Goal: Information Seeking & Learning: Learn about a topic

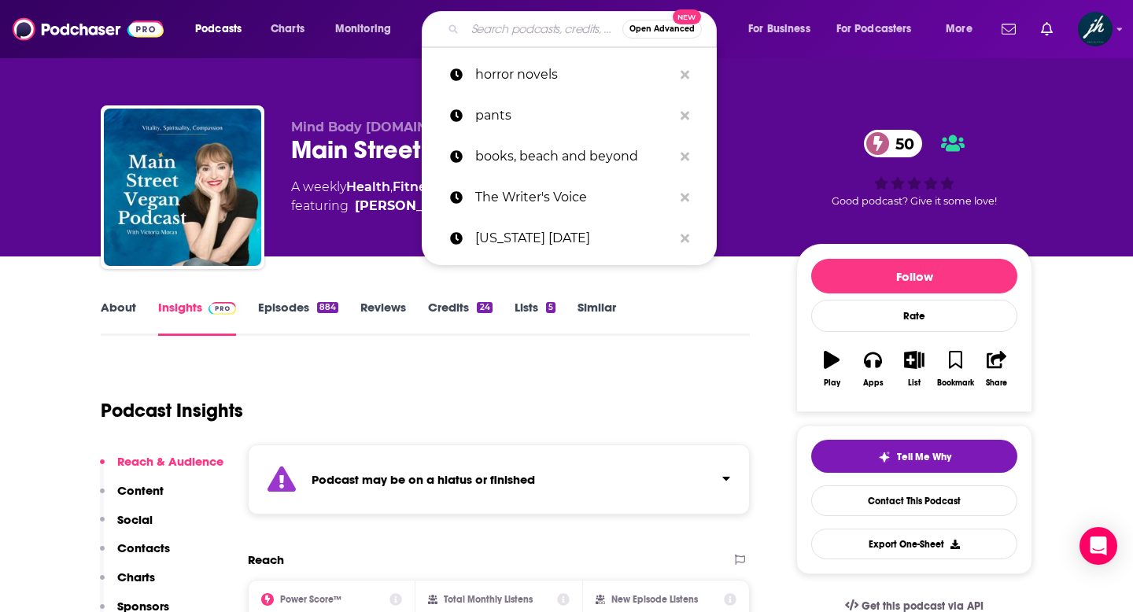
click at [486, 23] on input "Search podcasts, credits, & more..." at bounding box center [543, 29] width 157 height 25
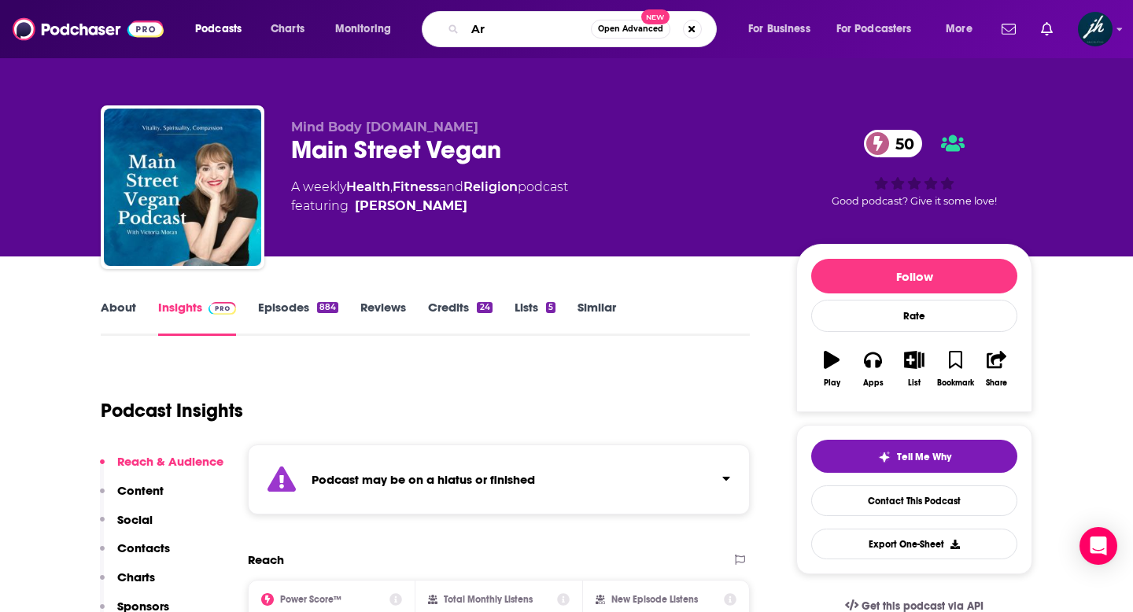
type input "Art"
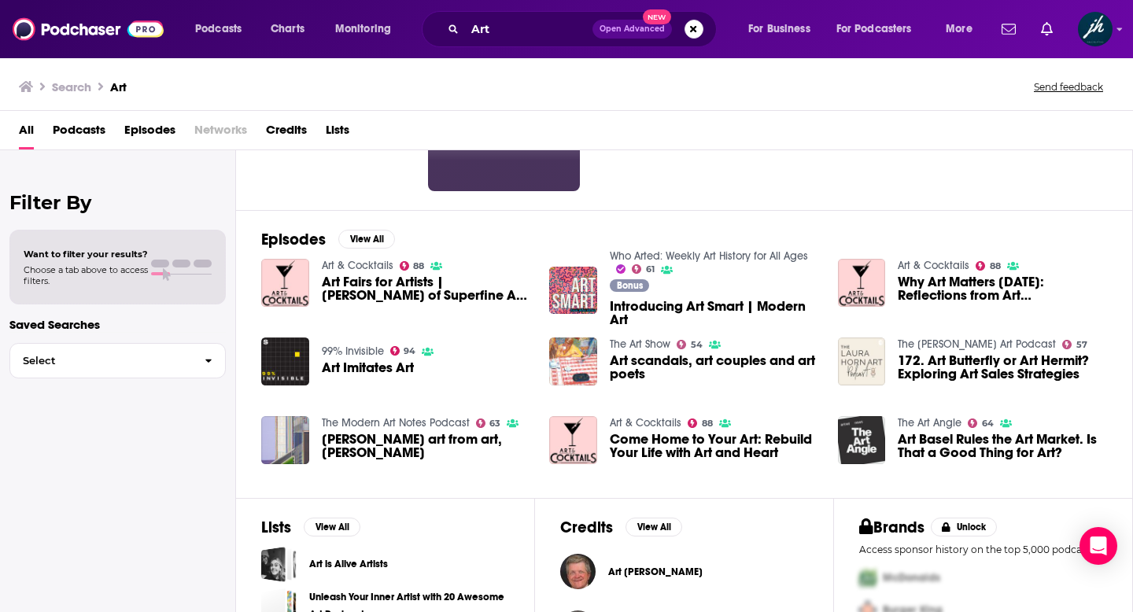
scroll to position [164, 0]
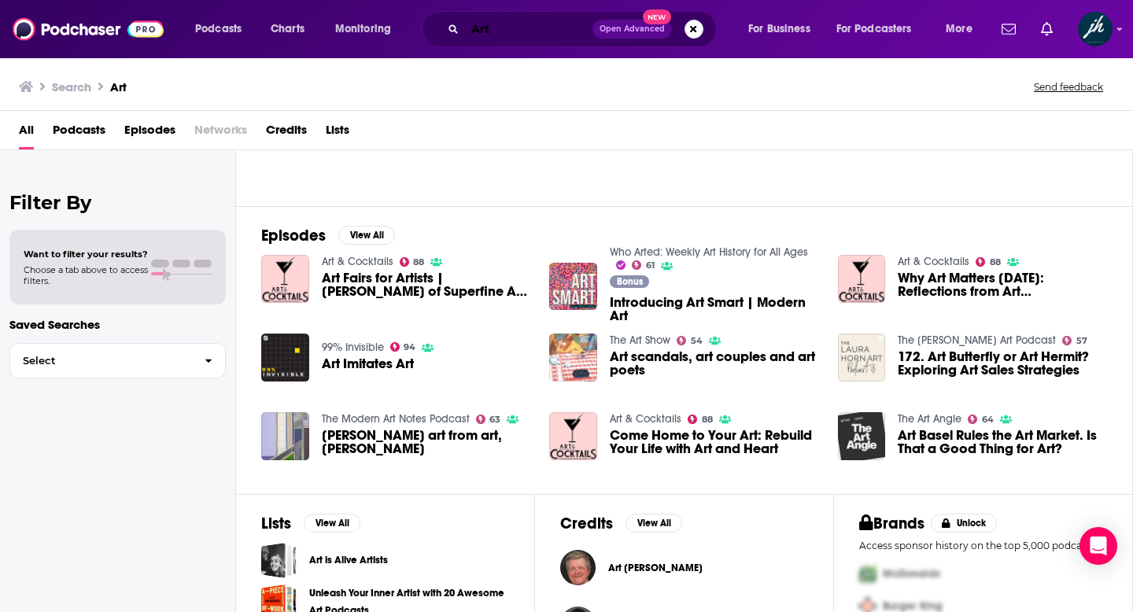
click at [508, 28] on input "Art" at bounding box center [528, 29] width 127 height 25
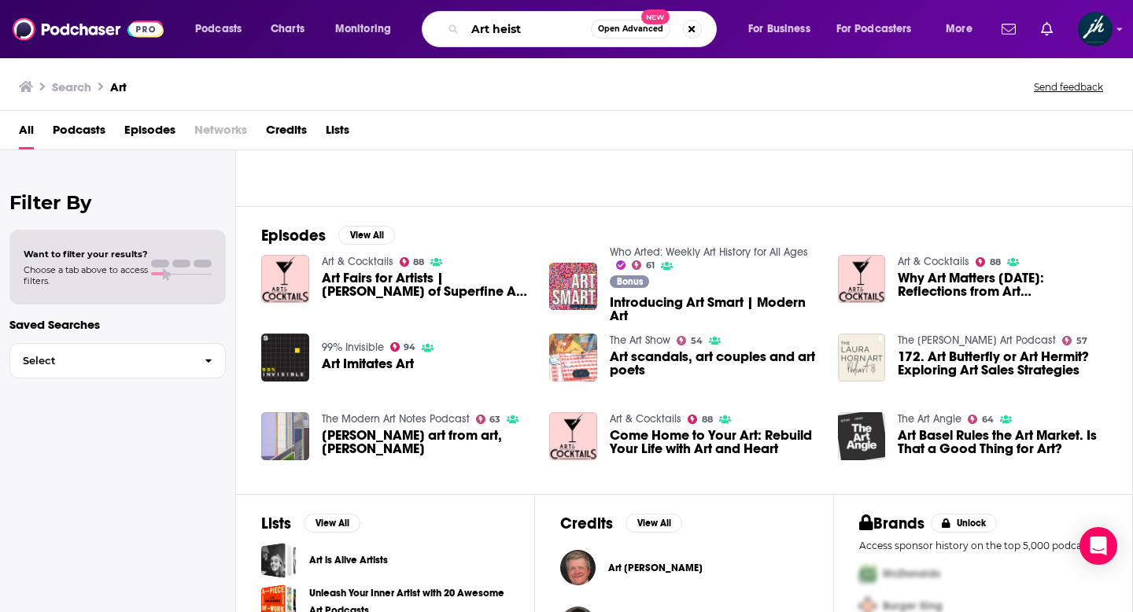
type input "Art heist"
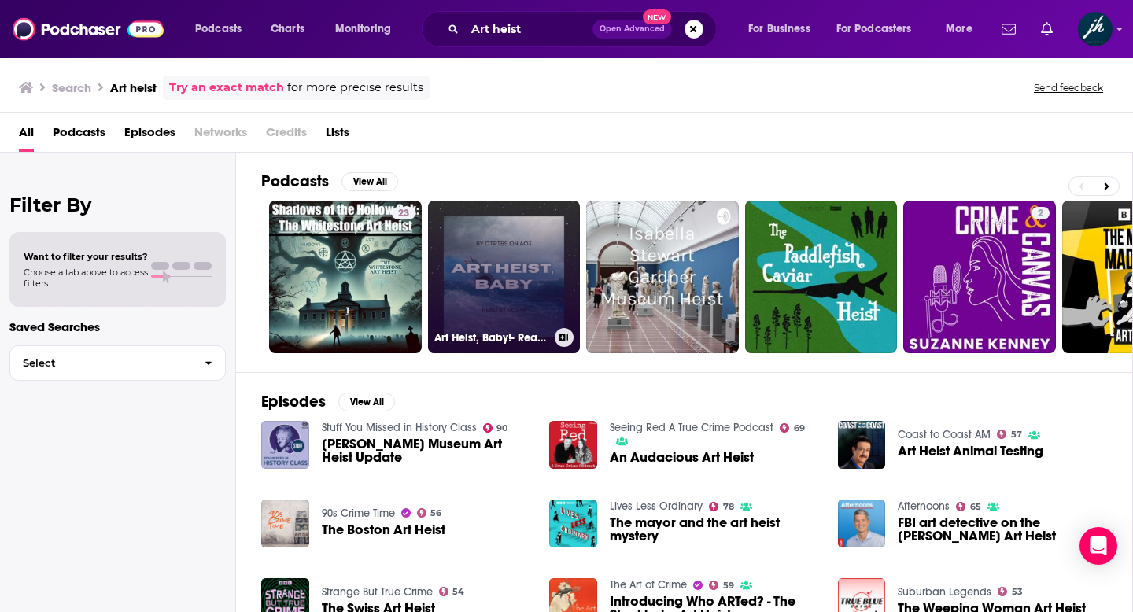
click at [508, 285] on link "Art Heist, Baby!- Reading" at bounding box center [504, 277] width 153 height 153
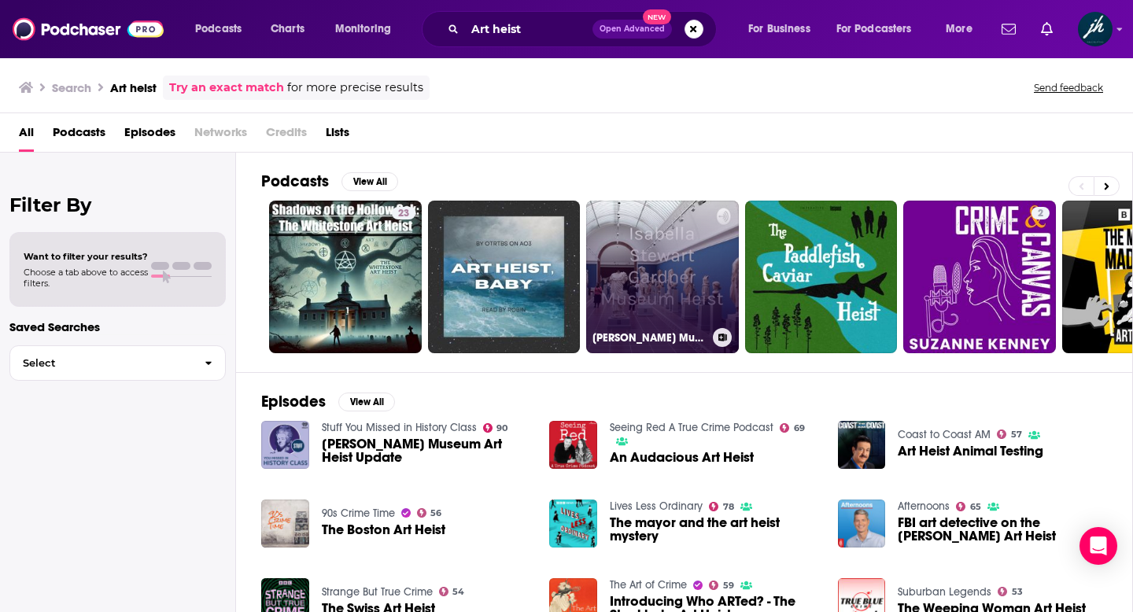
click at [662, 273] on link "[PERSON_NAME] Museum Heist" at bounding box center [662, 277] width 153 height 153
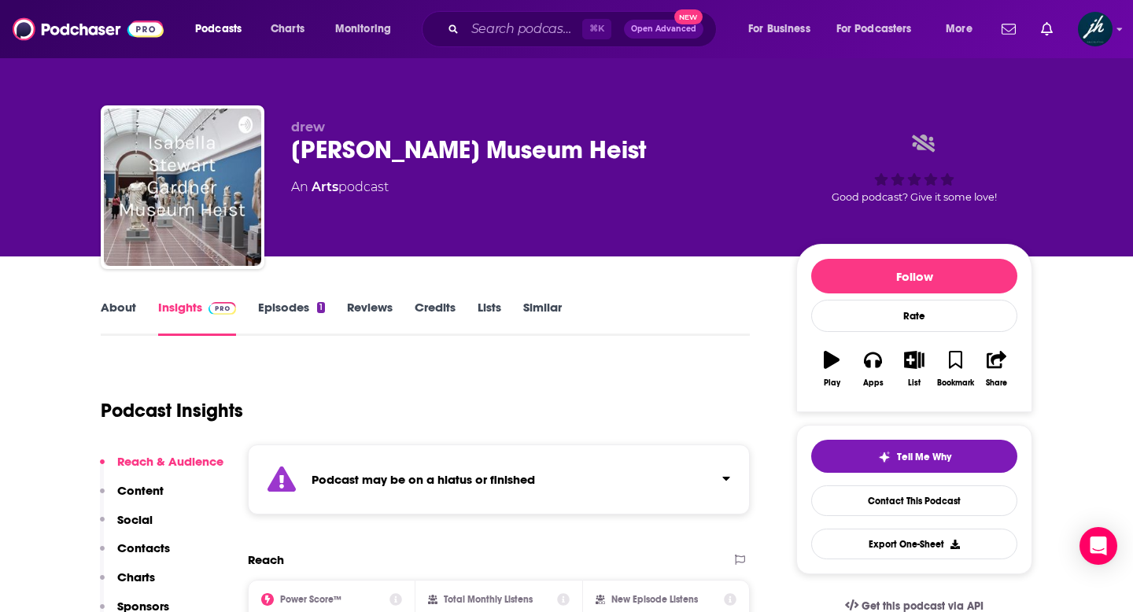
click at [119, 309] on link "About" at bounding box center [118, 318] width 35 height 36
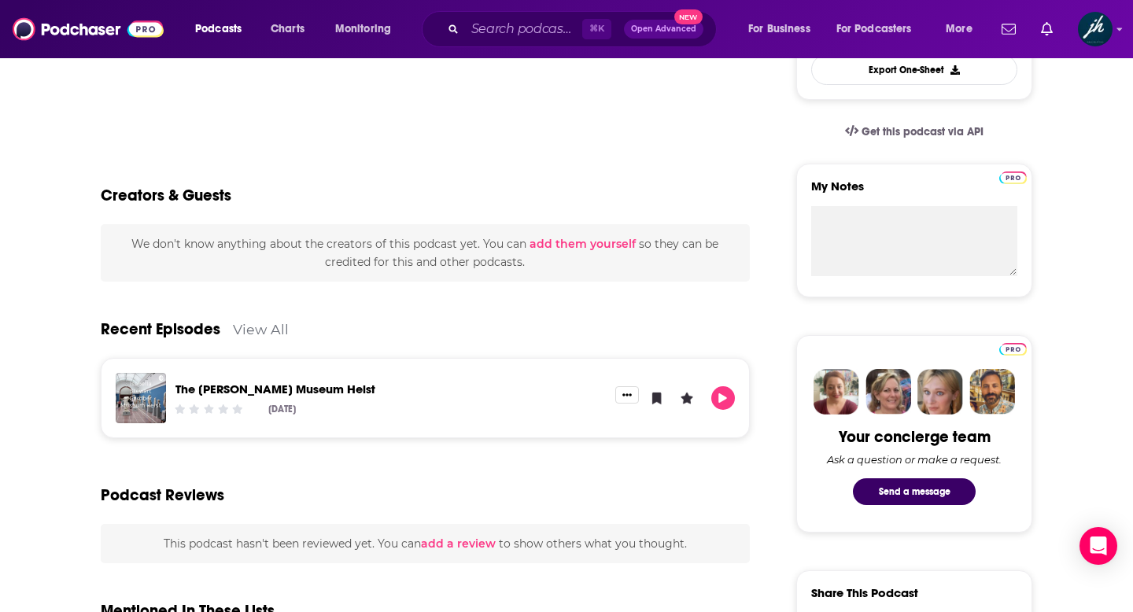
scroll to position [479, 0]
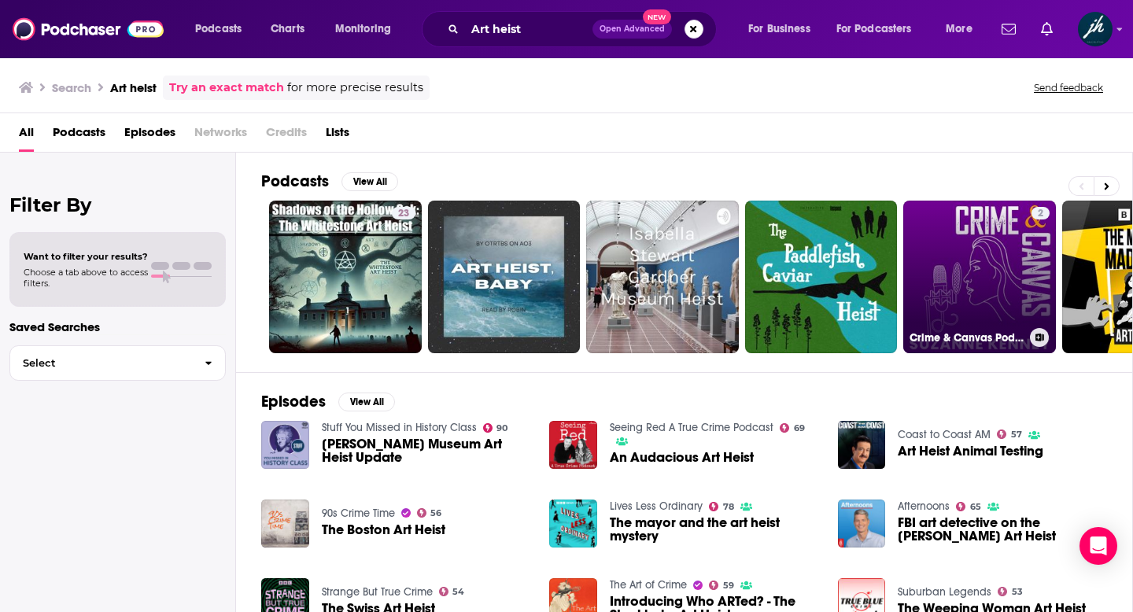
click at [964, 255] on link "2 Crime & Canvas Podcast—Uncovering the Gardner Heist!" at bounding box center [979, 277] width 153 height 153
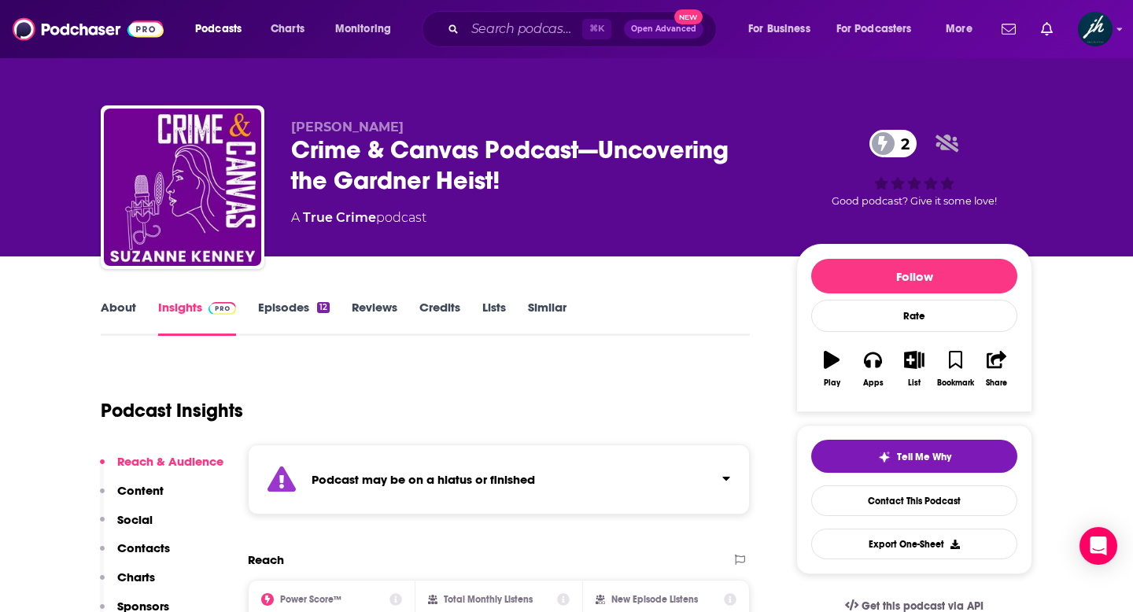
click at [115, 305] on link "About" at bounding box center [118, 318] width 35 height 36
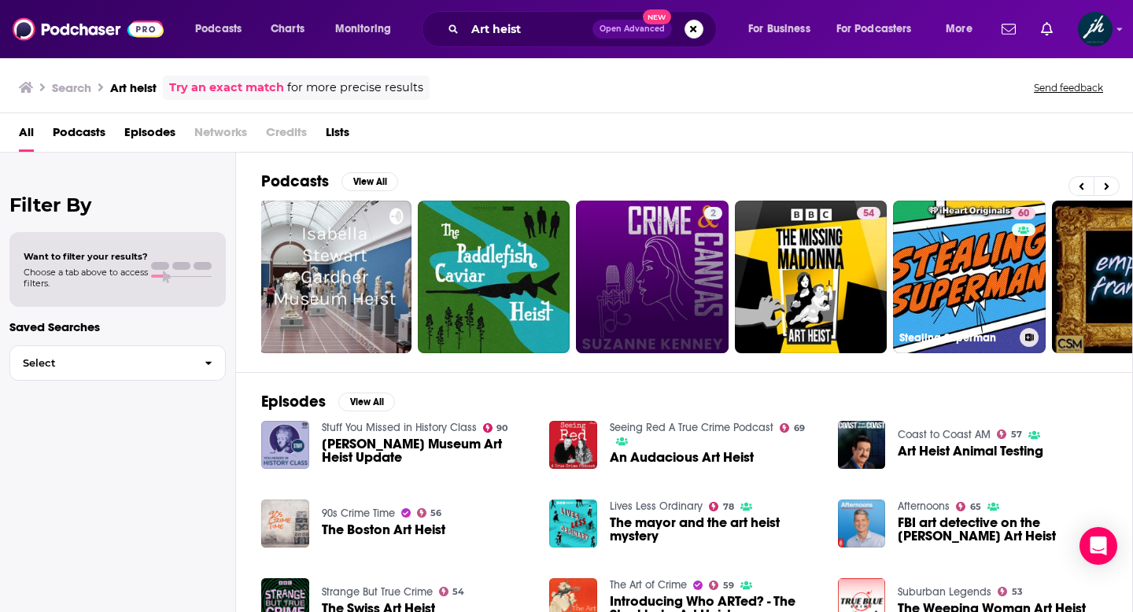
scroll to position [0, 331]
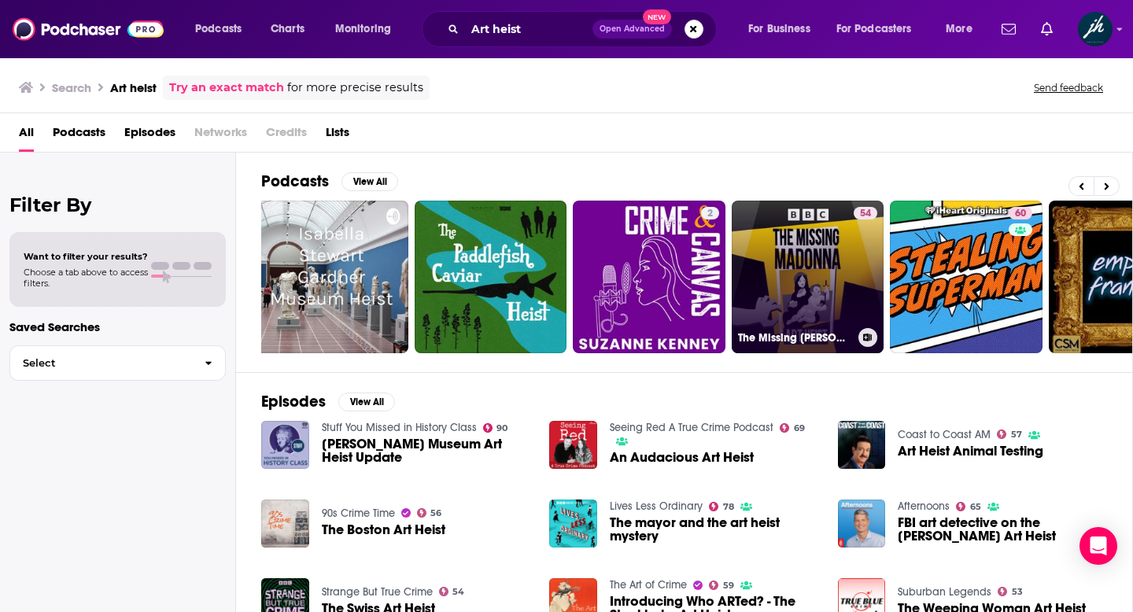
click at [805, 265] on link "54 The Missing [PERSON_NAME]" at bounding box center [808, 277] width 153 height 153
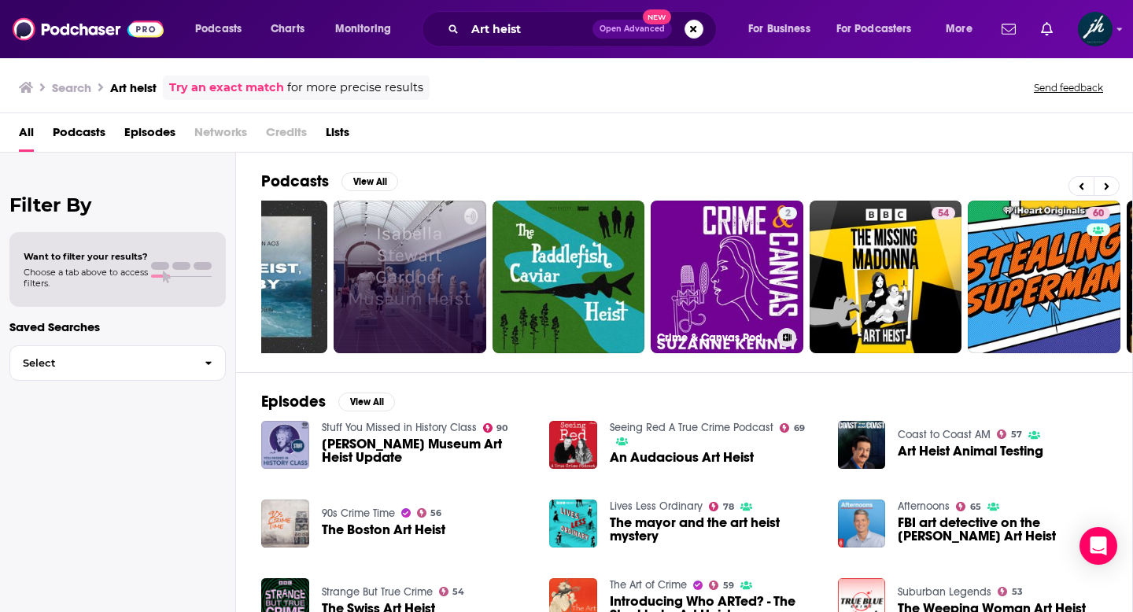
scroll to position [0, 253]
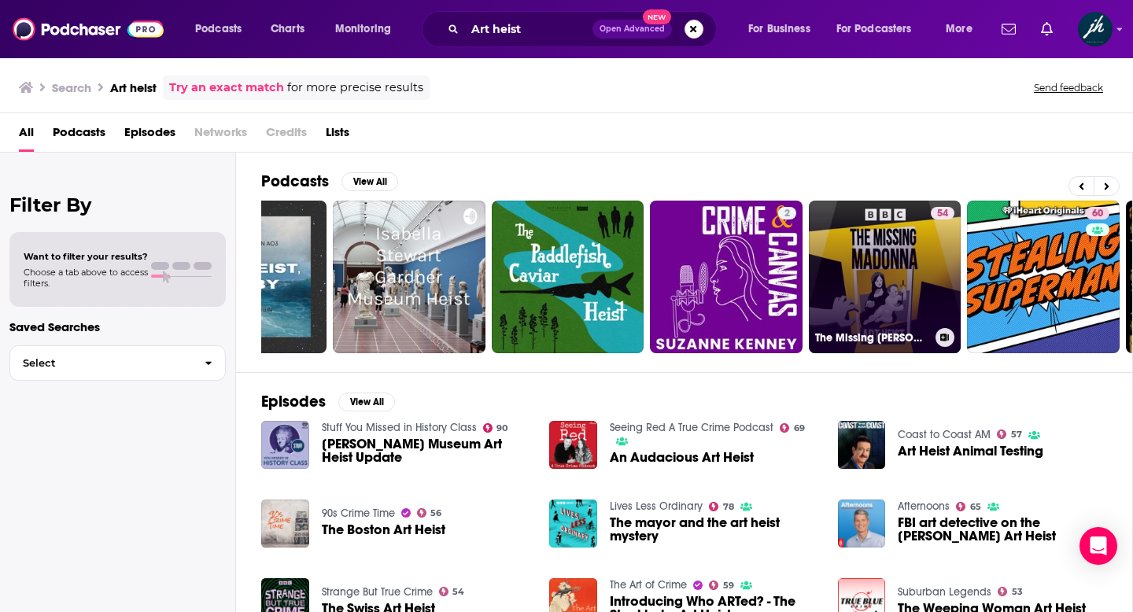
click at [844, 229] on link "54 The Missing [PERSON_NAME]" at bounding box center [885, 277] width 153 height 153
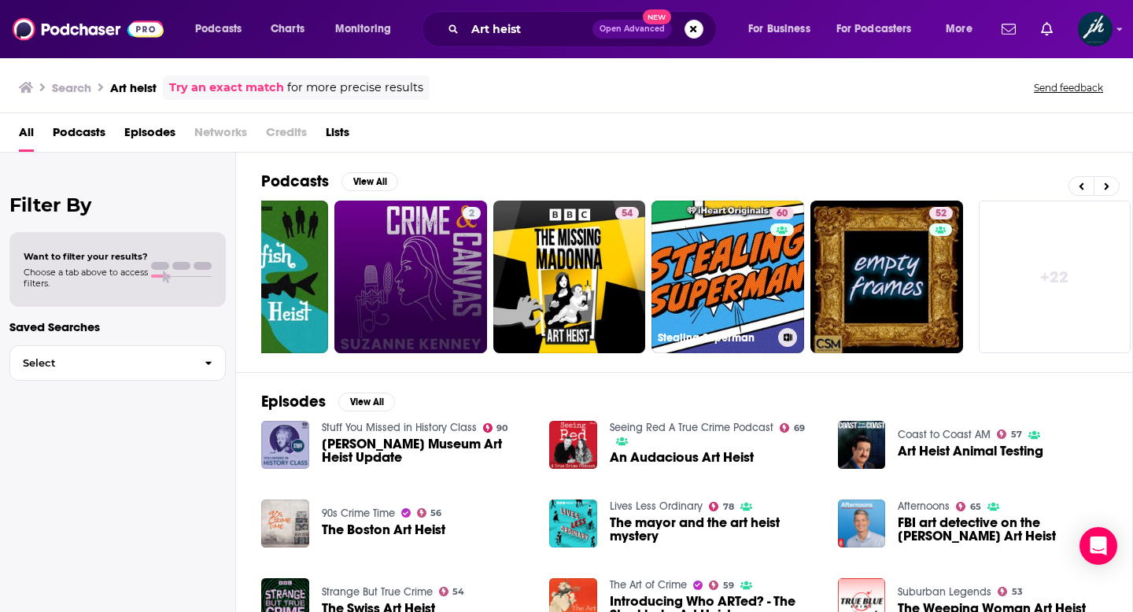
scroll to position [0, 574]
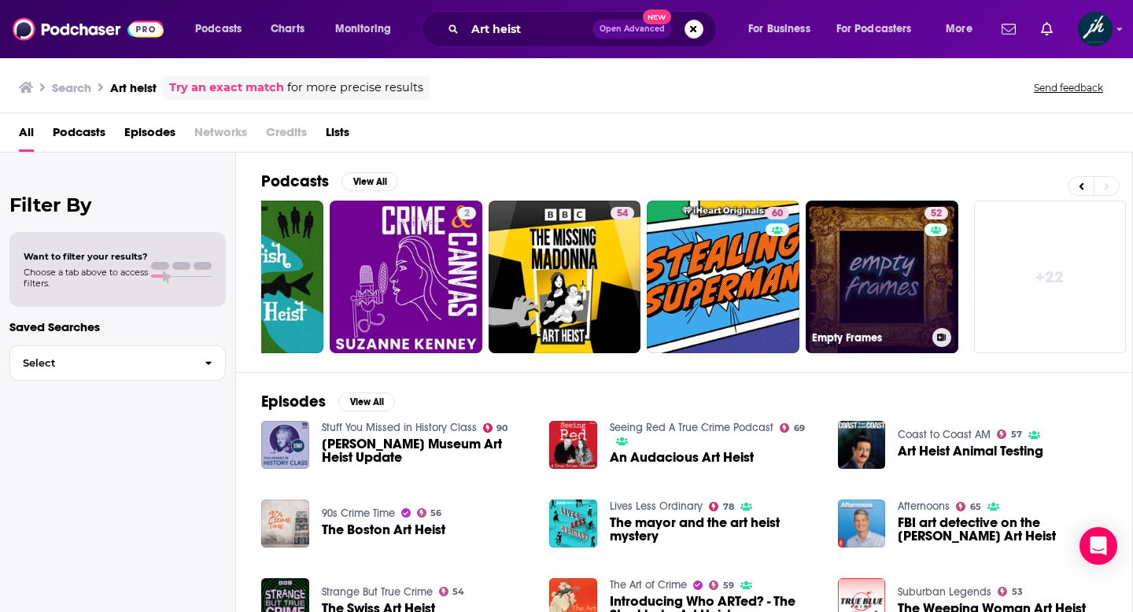
click at [888, 275] on link "52 Empty Frames" at bounding box center [882, 277] width 153 height 153
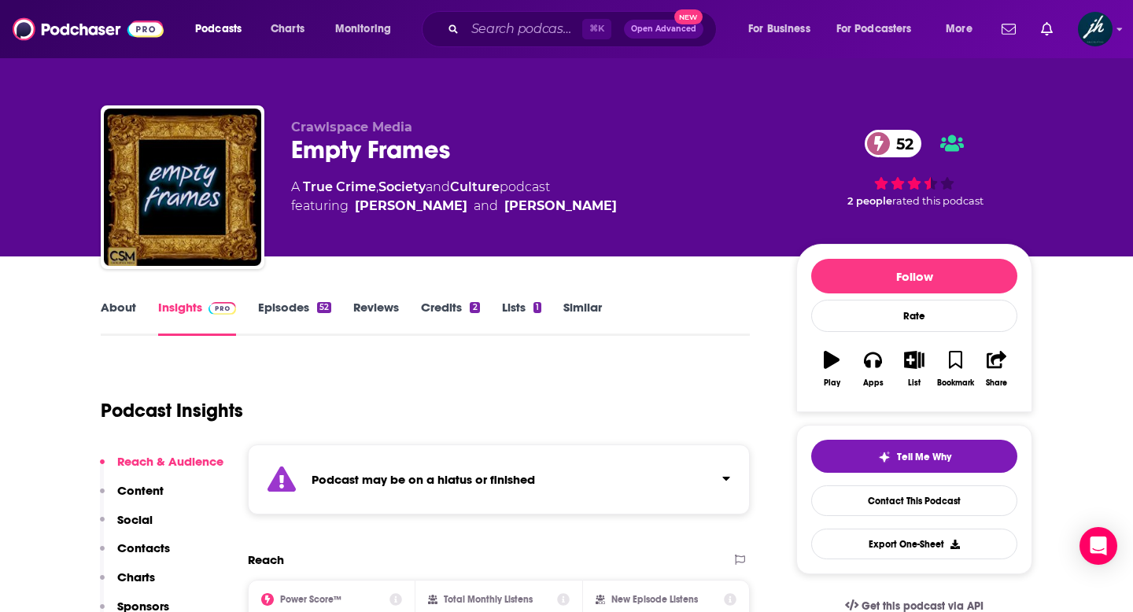
click at [118, 306] on link "About" at bounding box center [118, 318] width 35 height 36
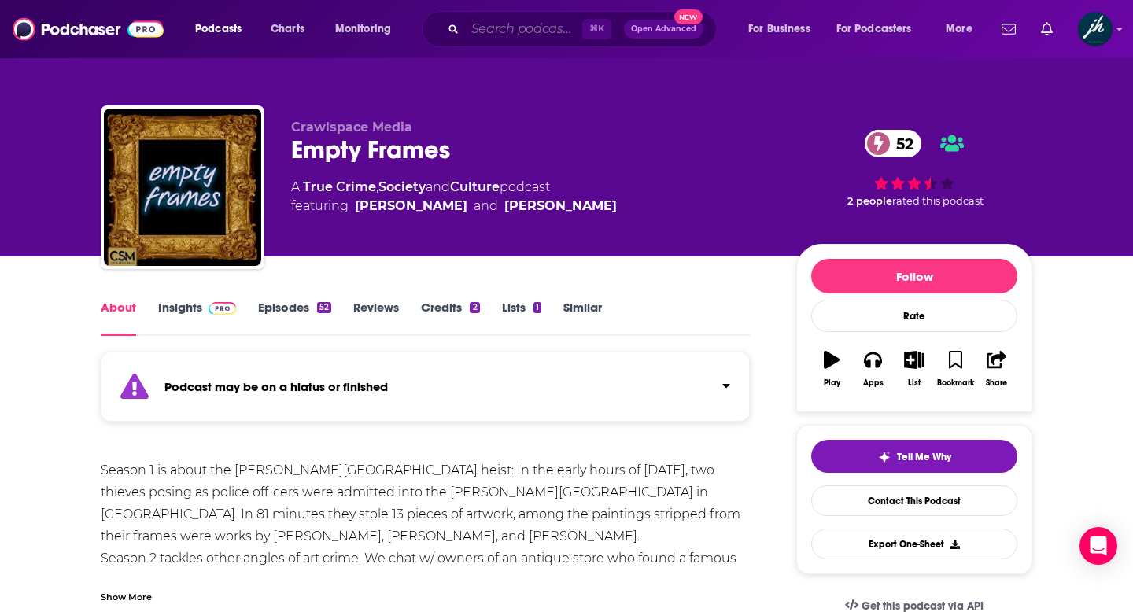
click at [490, 36] on input "Search podcasts, credits, & more..." at bounding box center [523, 29] width 117 height 25
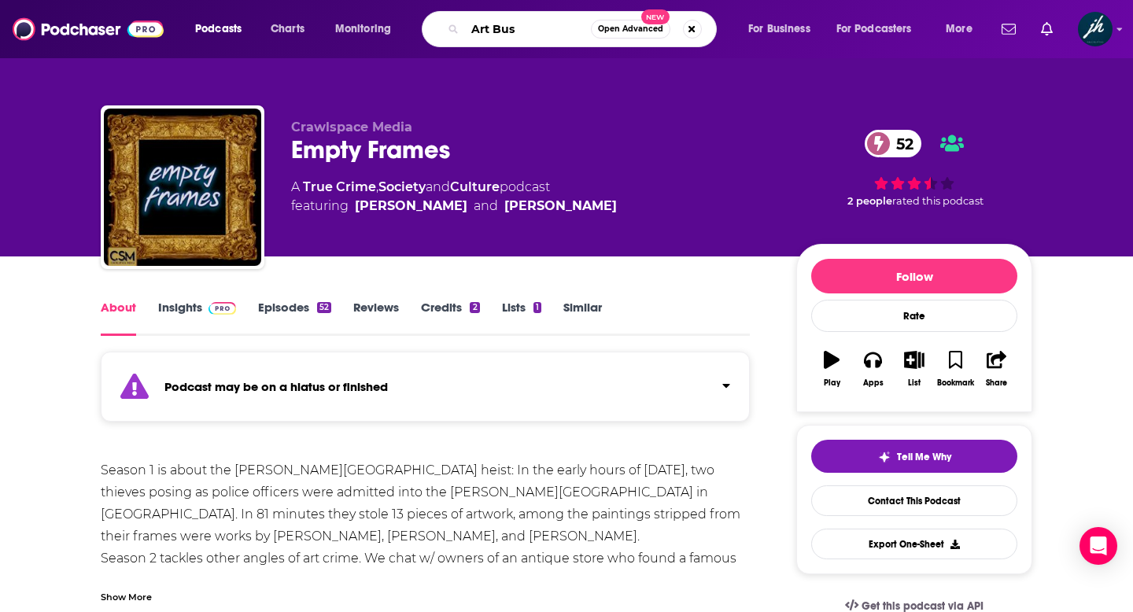
type input "Art Bust"
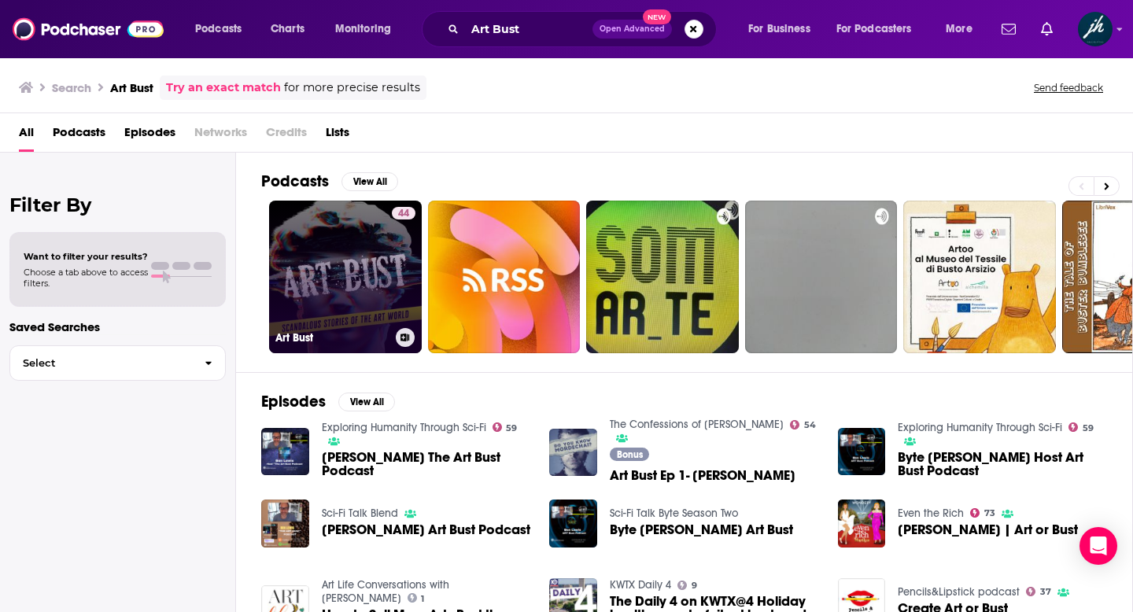
click at [354, 271] on link "44 Art Bust" at bounding box center [345, 277] width 153 height 153
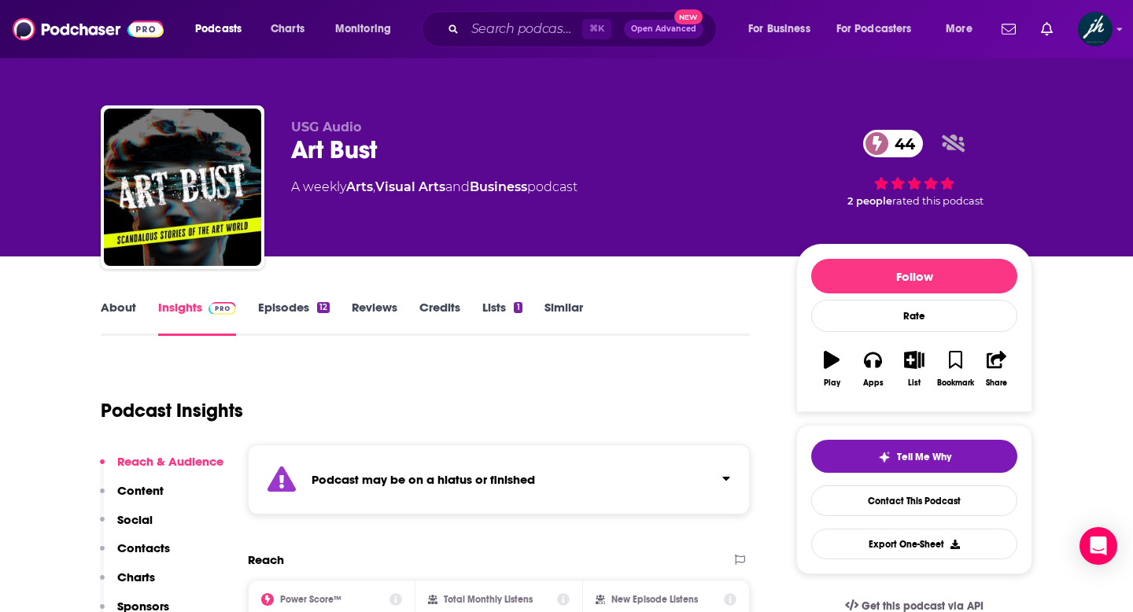
click at [127, 308] on link "About" at bounding box center [118, 318] width 35 height 36
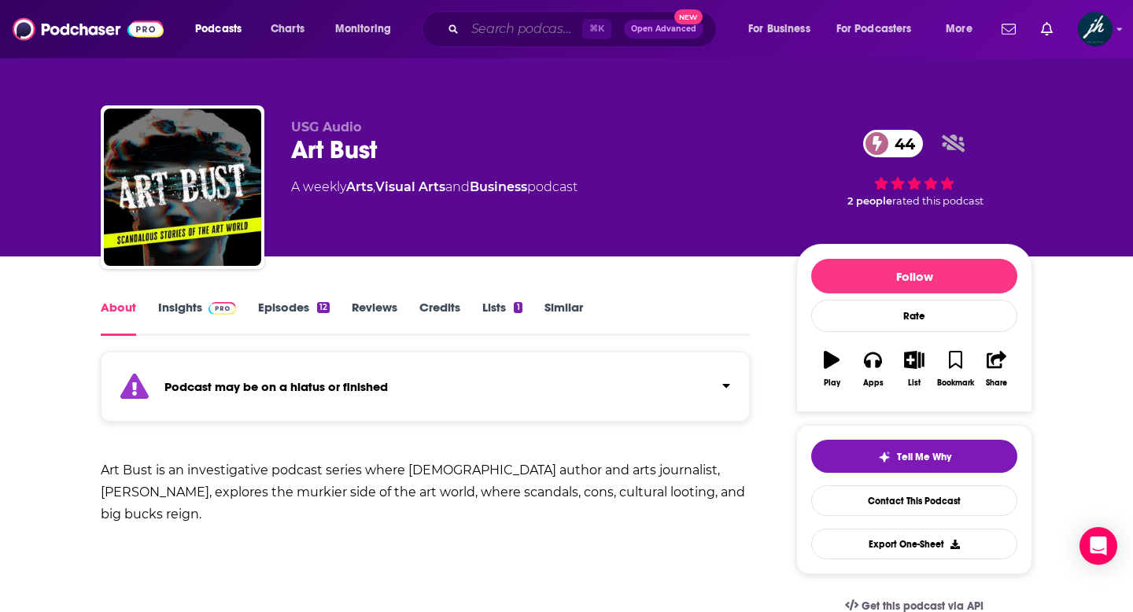
click at [486, 26] on input "Search podcasts, credits, & more..." at bounding box center [523, 29] width 117 height 25
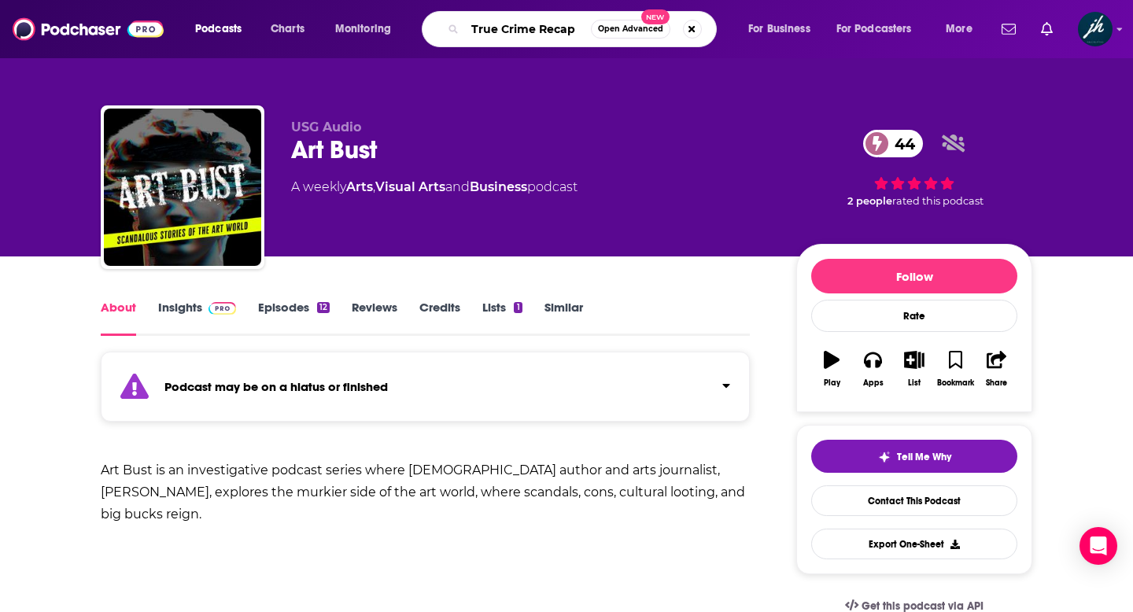
type input "True Crime Recaps"
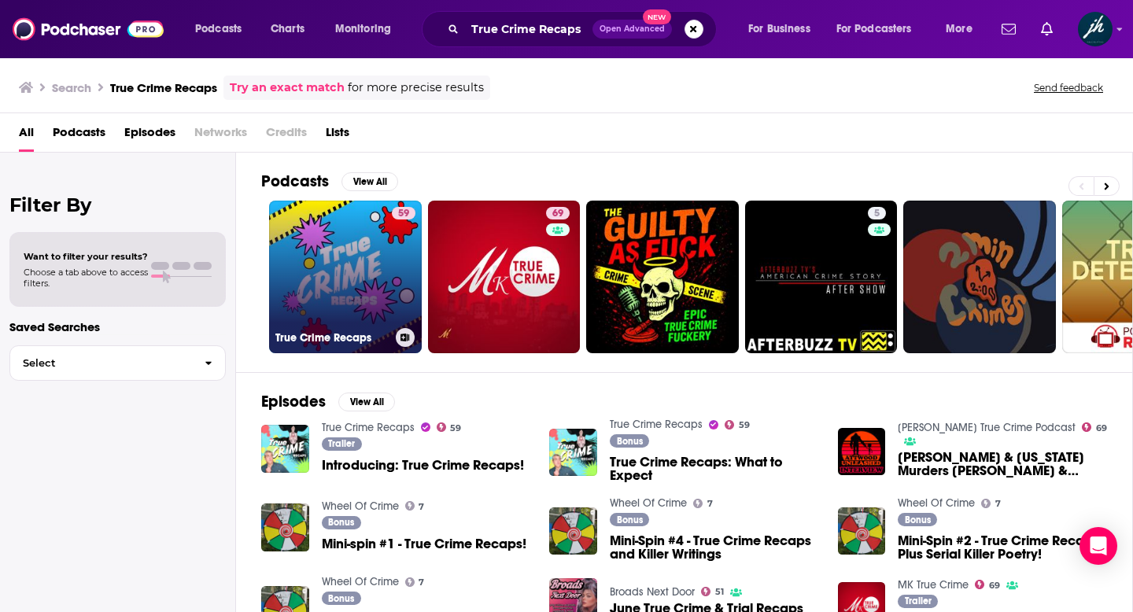
click at [343, 252] on link "59 True Crime Recaps" at bounding box center [345, 277] width 153 height 153
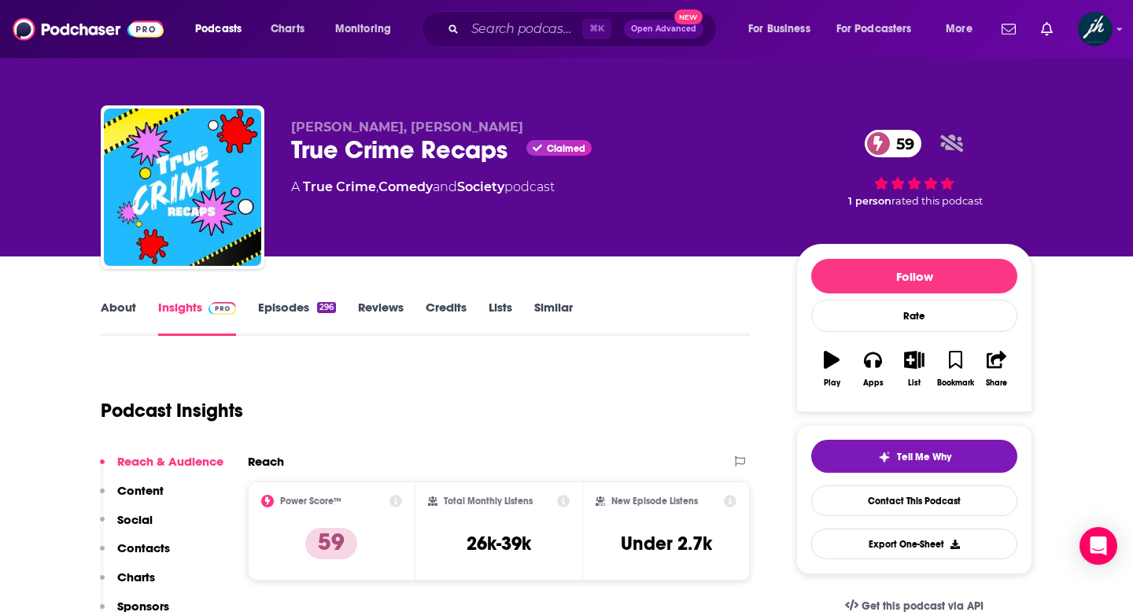
click at [122, 309] on link "About" at bounding box center [118, 318] width 35 height 36
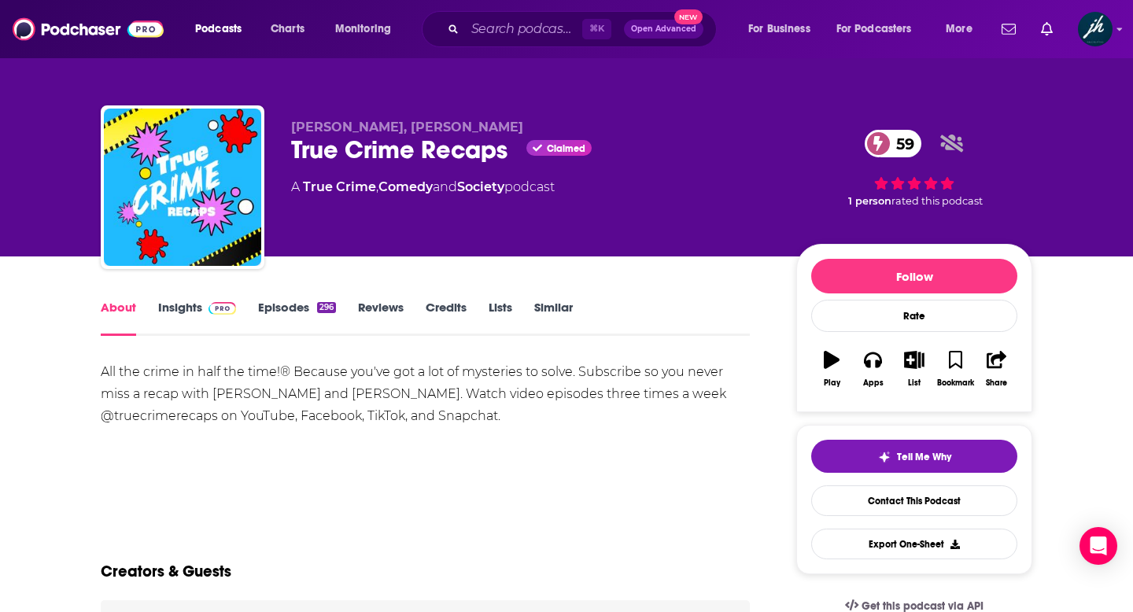
click at [178, 308] on link "Insights" at bounding box center [197, 318] width 78 height 36
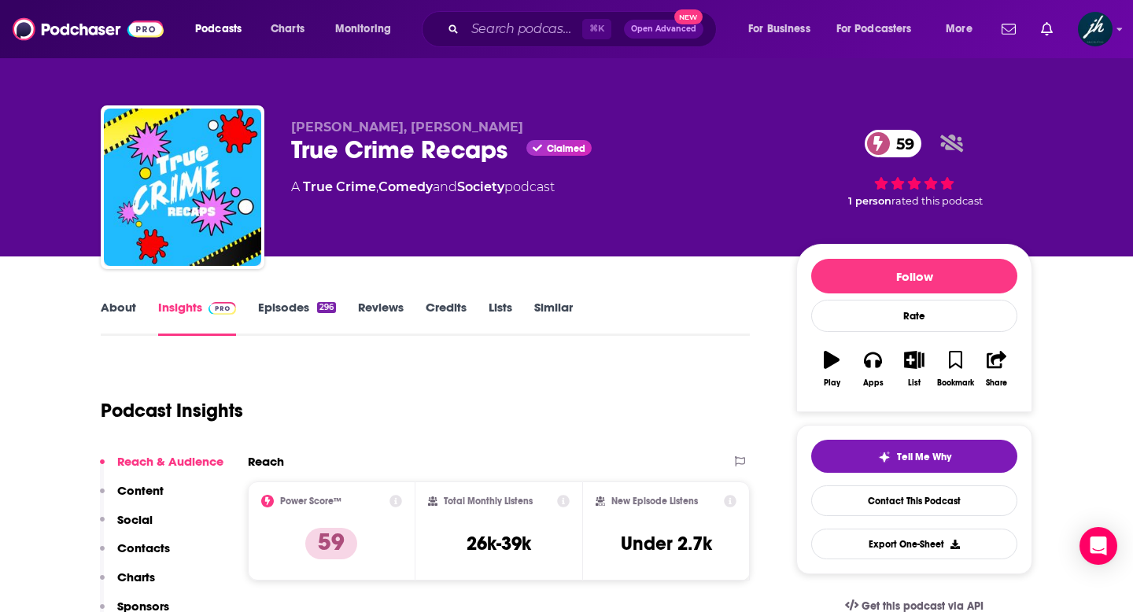
scroll to position [4, 0]
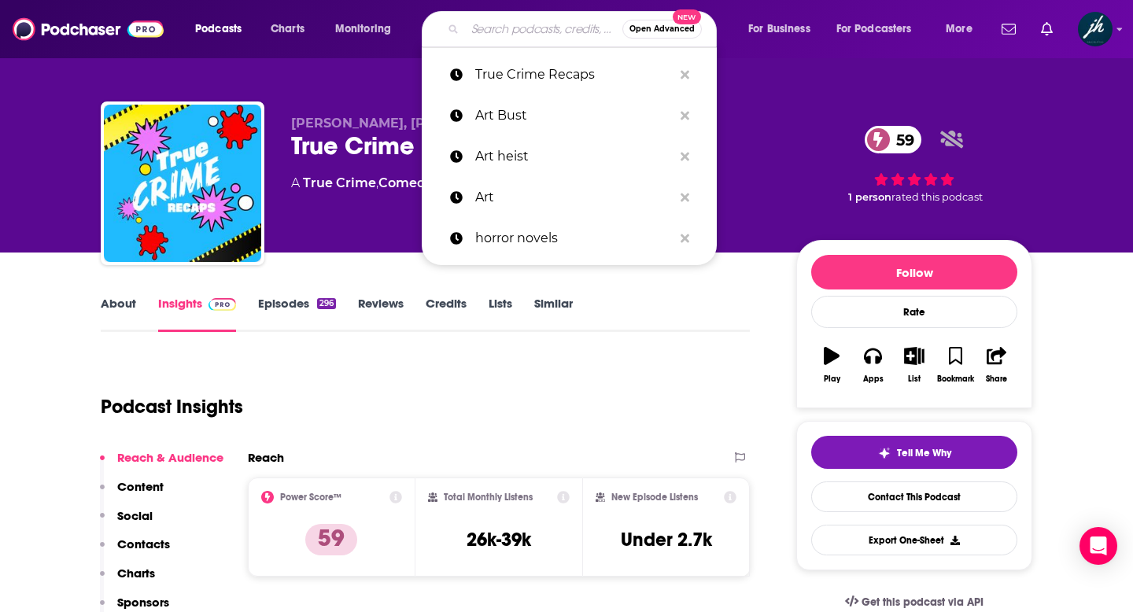
click at [490, 24] on input "Search podcasts, credits, & more..." at bounding box center [543, 29] width 157 height 25
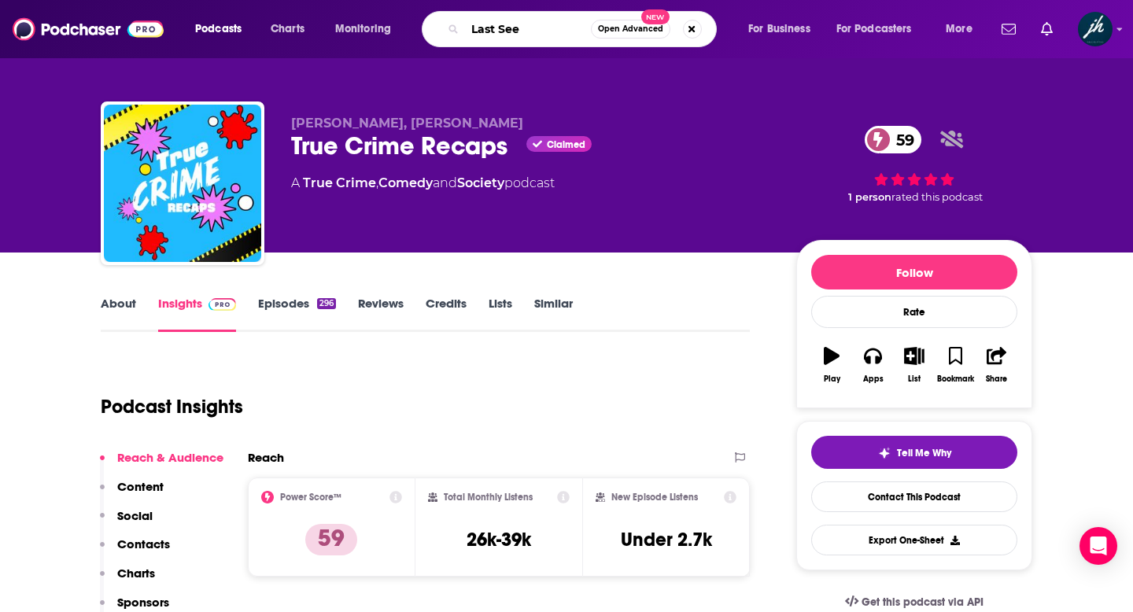
type input "Last Seen"
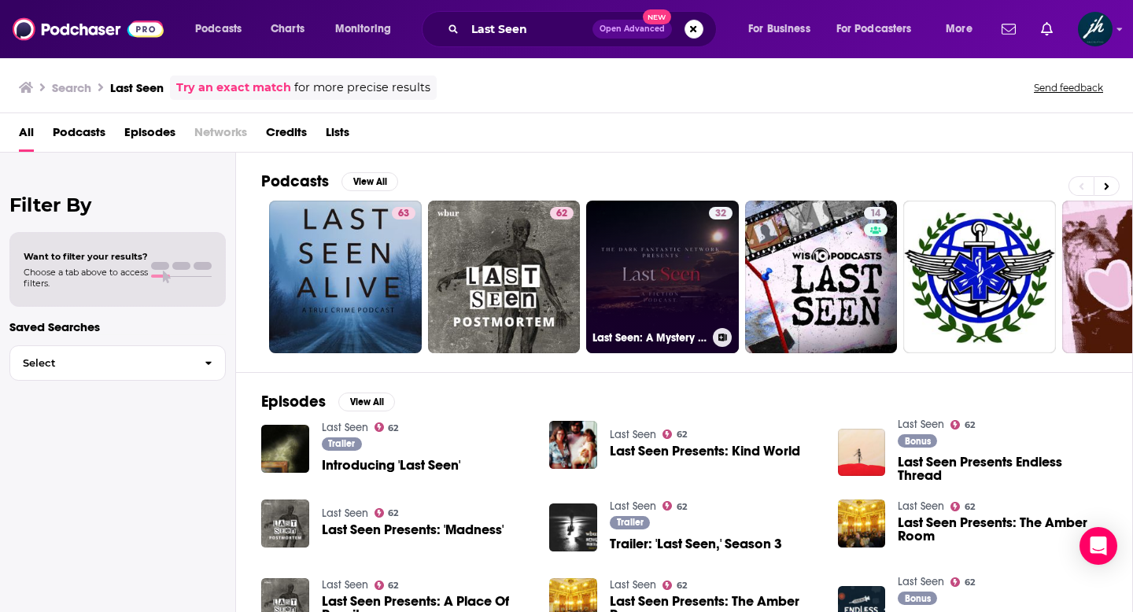
click at [665, 257] on link "32 Last Seen: A Mystery Podcast" at bounding box center [662, 277] width 153 height 153
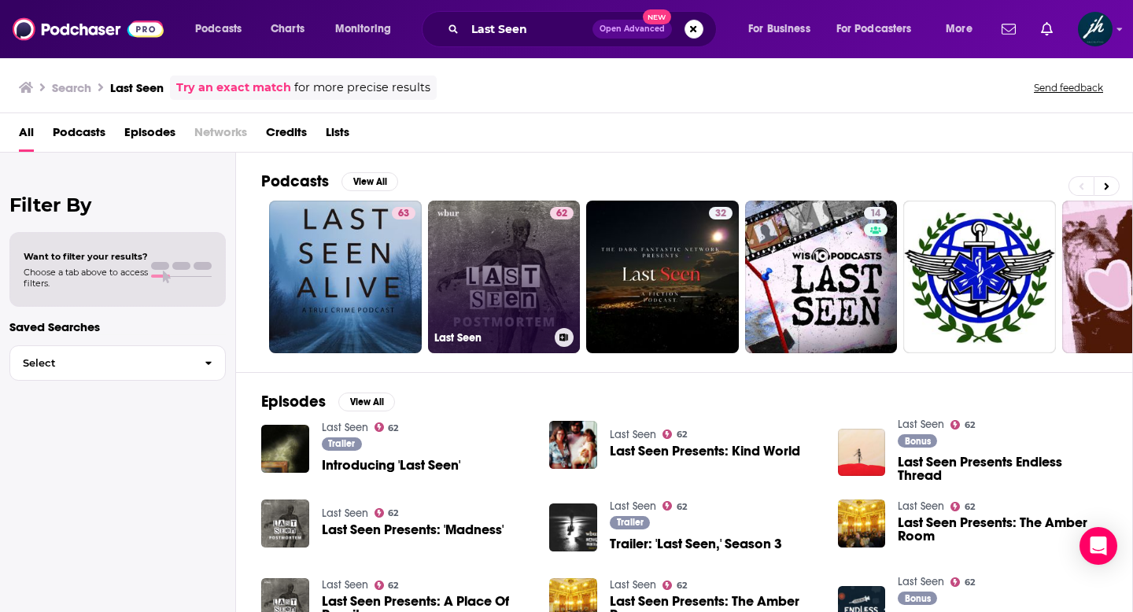
click at [504, 278] on link "62 Last Seen" at bounding box center [504, 277] width 153 height 153
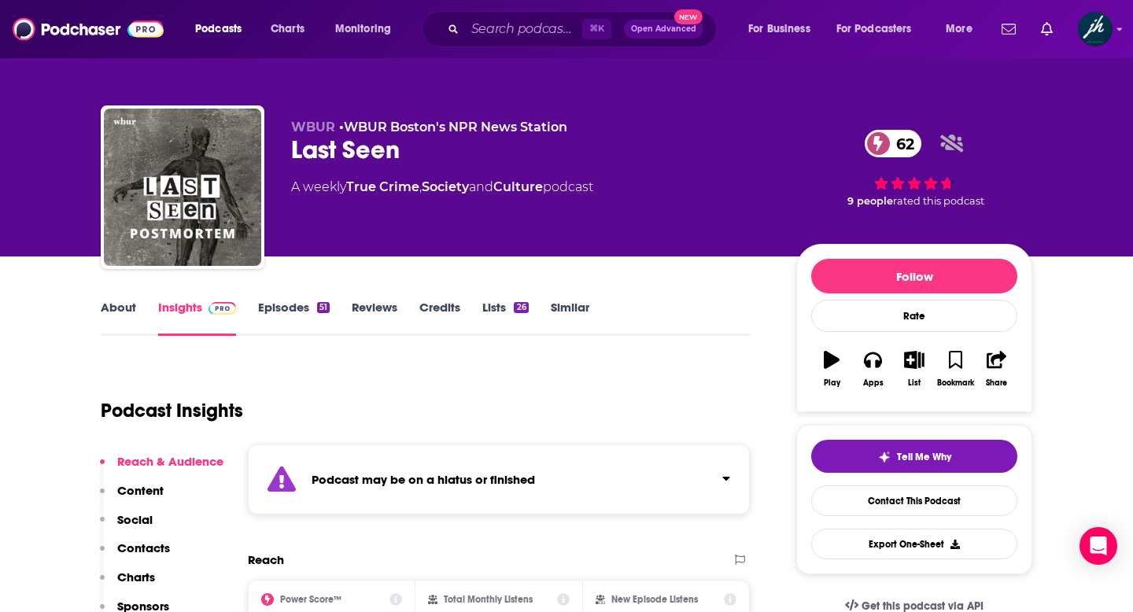
click at [120, 308] on link "About" at bounding box center [118, 318] width 35 height 36
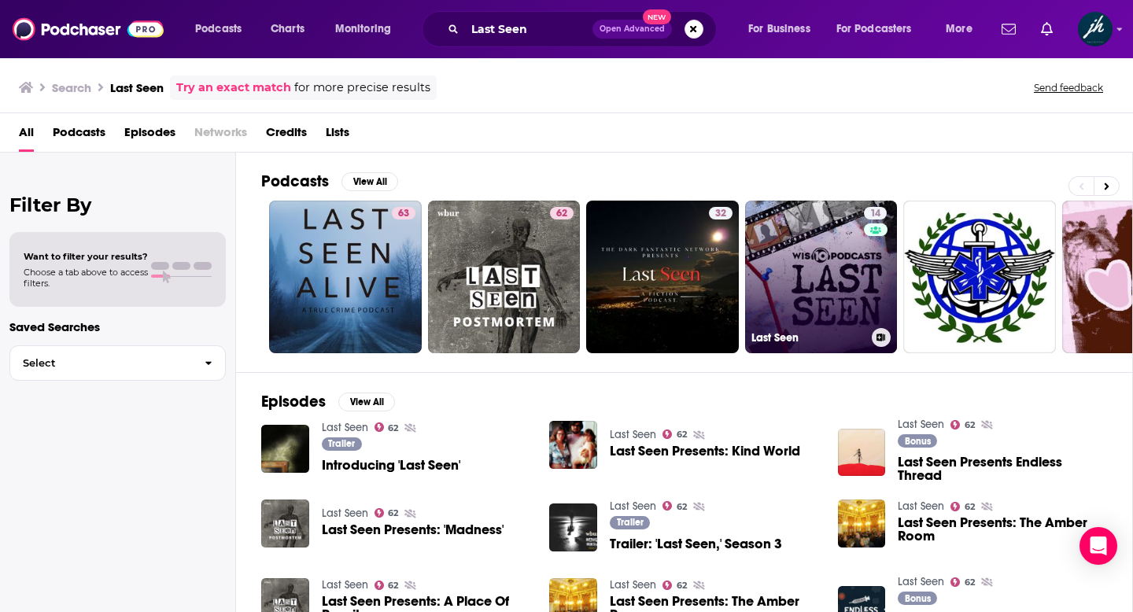
click at [820, 268] on link "14 Last Seen" at bounding box center [821, 277] width 153 height 153
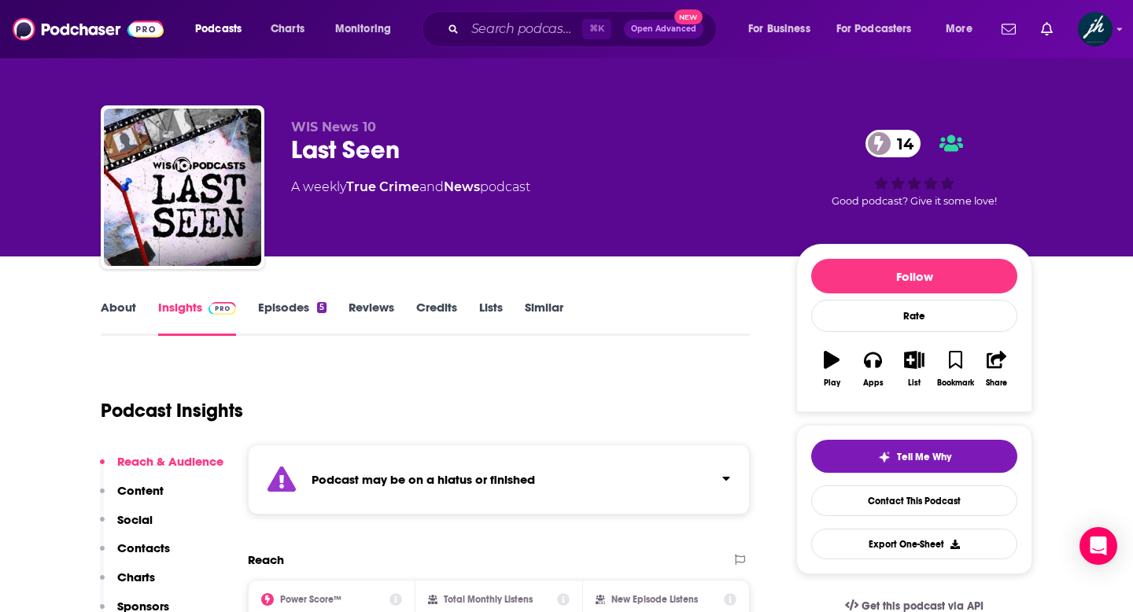
click at [127, 306] on link "About" at bounding box center [118, 318] width 35 height 36
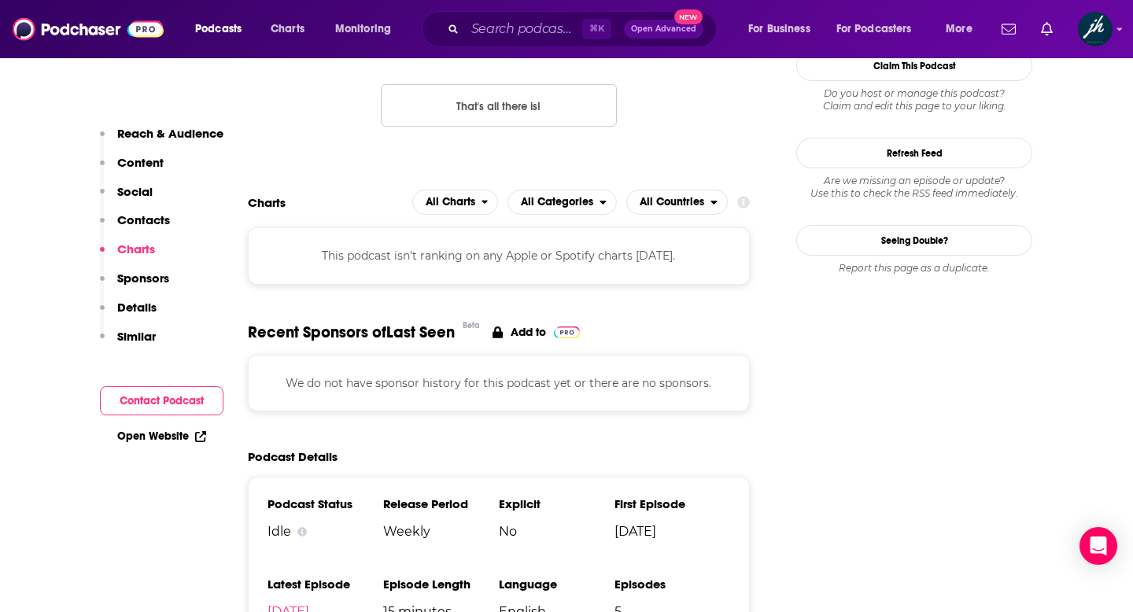
scroll to position [1439, 0]
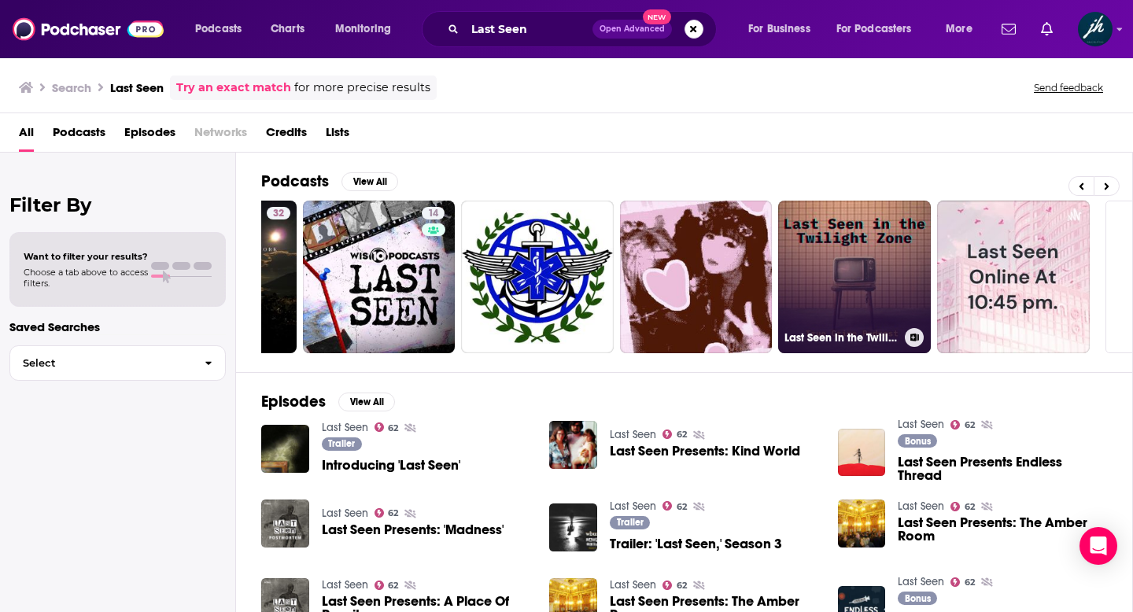
scroll to position [0, 574]
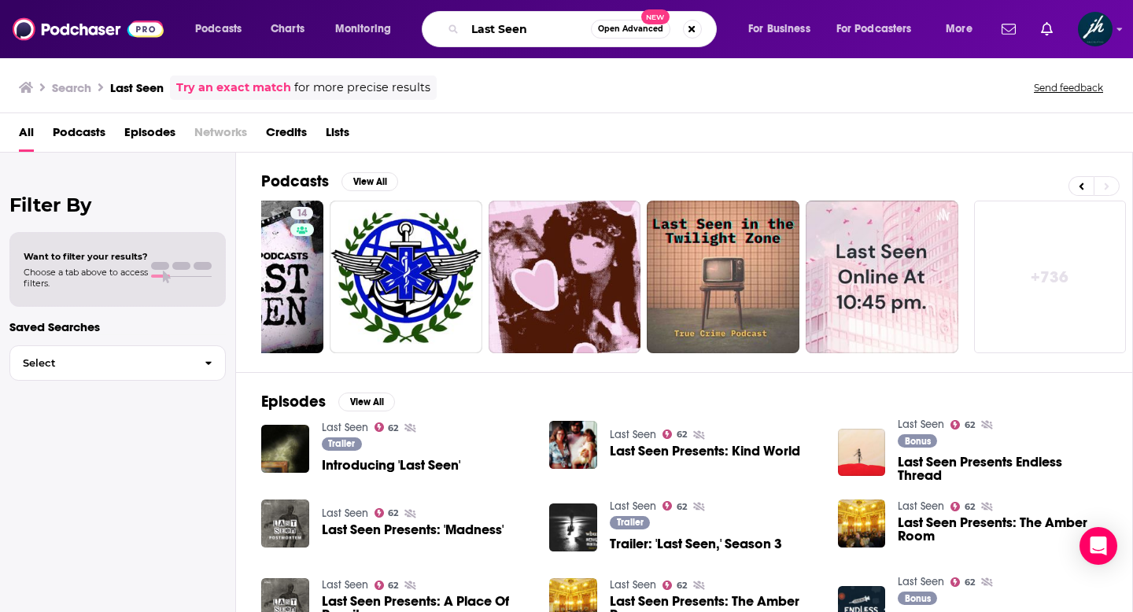
click at [535, 26] on input "Last Seen" at bounding box center [528, 29] width 126 height 25
drag, startPoint x: 542, startPoint y: 29, endPoint x: 469, endPoint y: 29, distance: 73.2
click at [469, 29] on input "L Seen ast" at bounding box center [528, 29] width 126 height 25
type input "Art Crime Podcast"
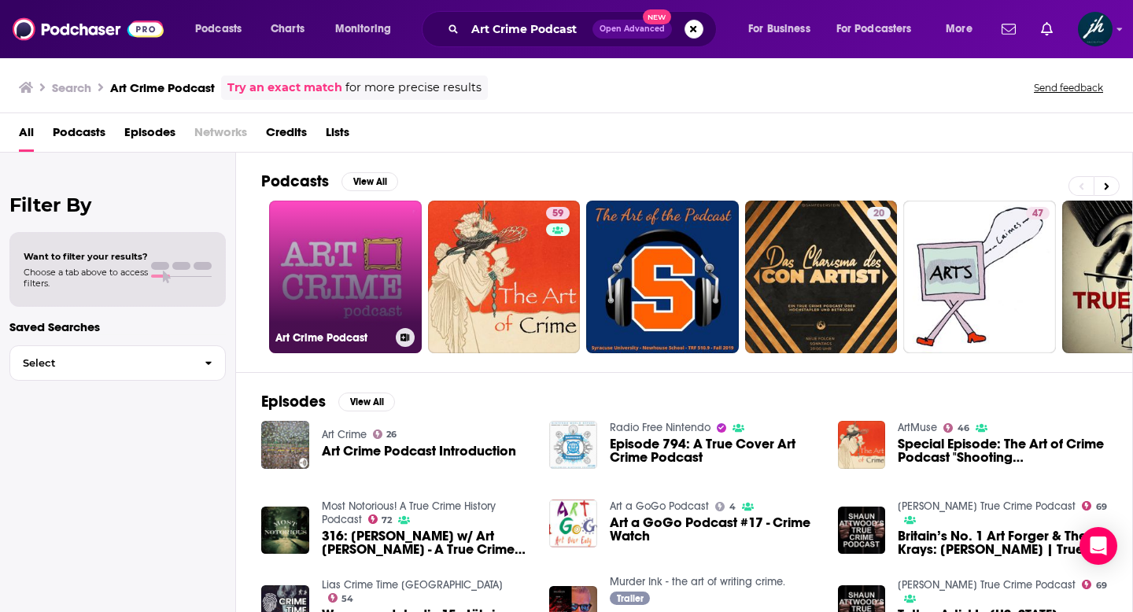
click at [382, 262] on link "Art Crime Podcast" at bounding box center [345, 277] width 153 height 153
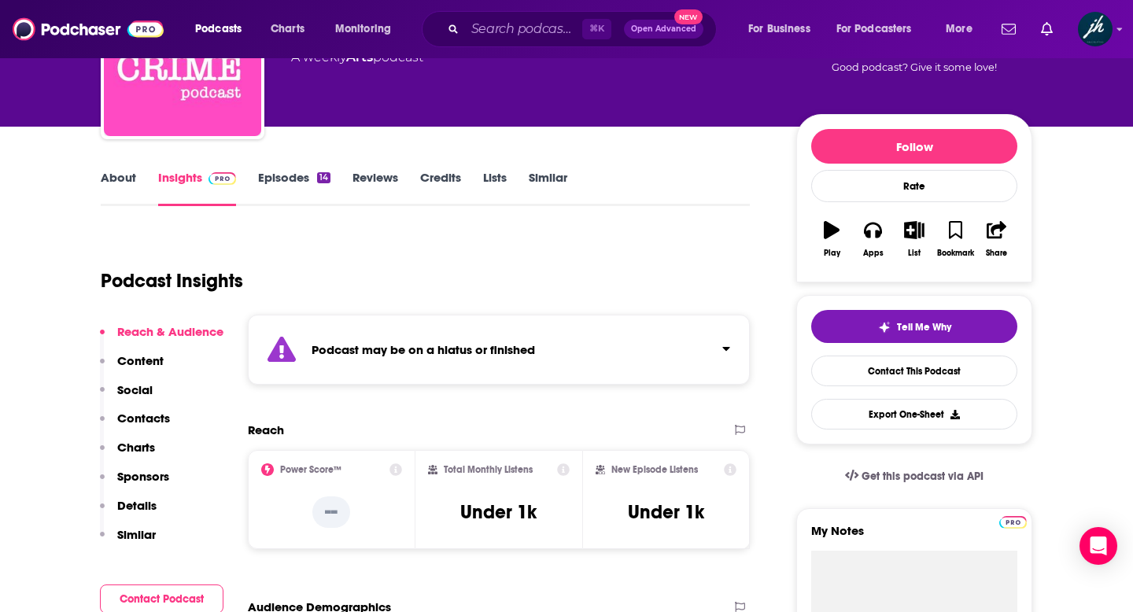
scroll to position [135, 0]
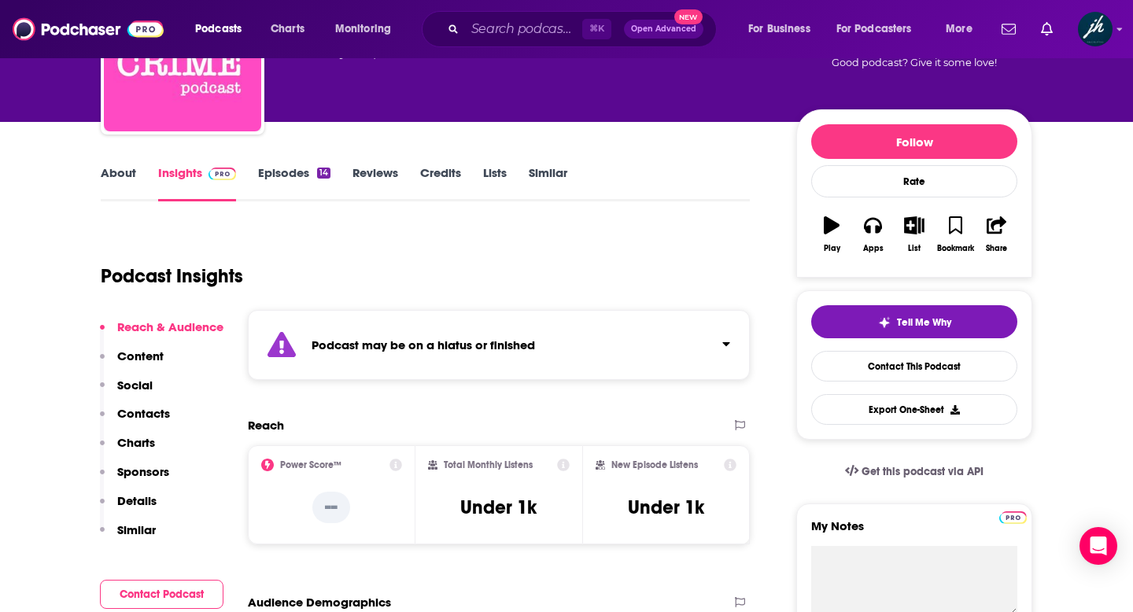
click at [127, 172] on link "About" at bounding box center [118, 183] width 35 height 36
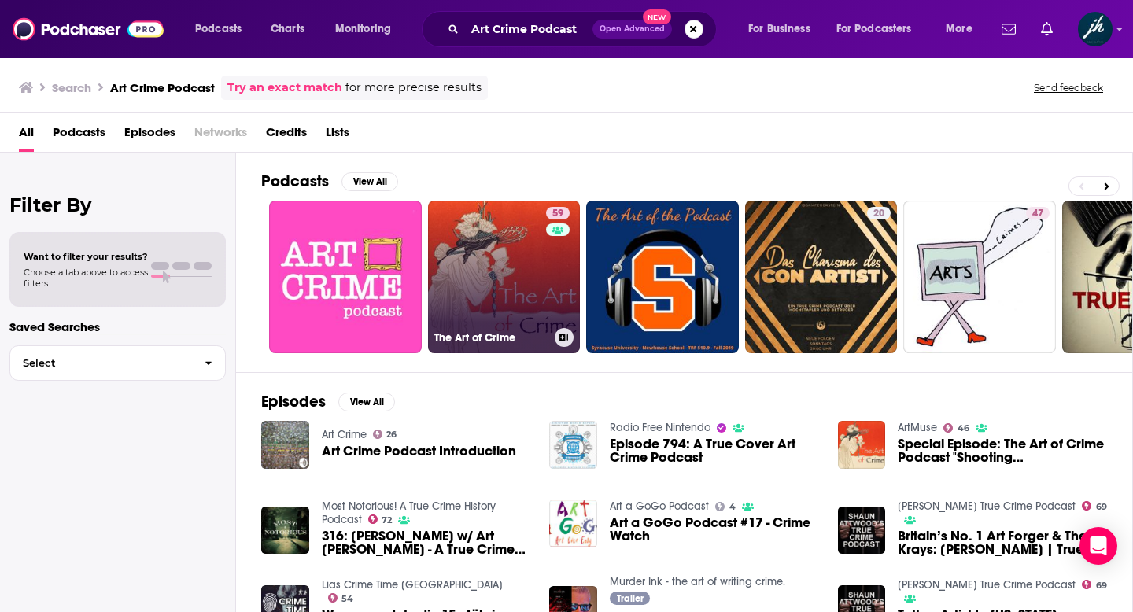
click at [530, 261] on link "59 The Art of Crime" at bounding box center [504, 277] width 153 height 153
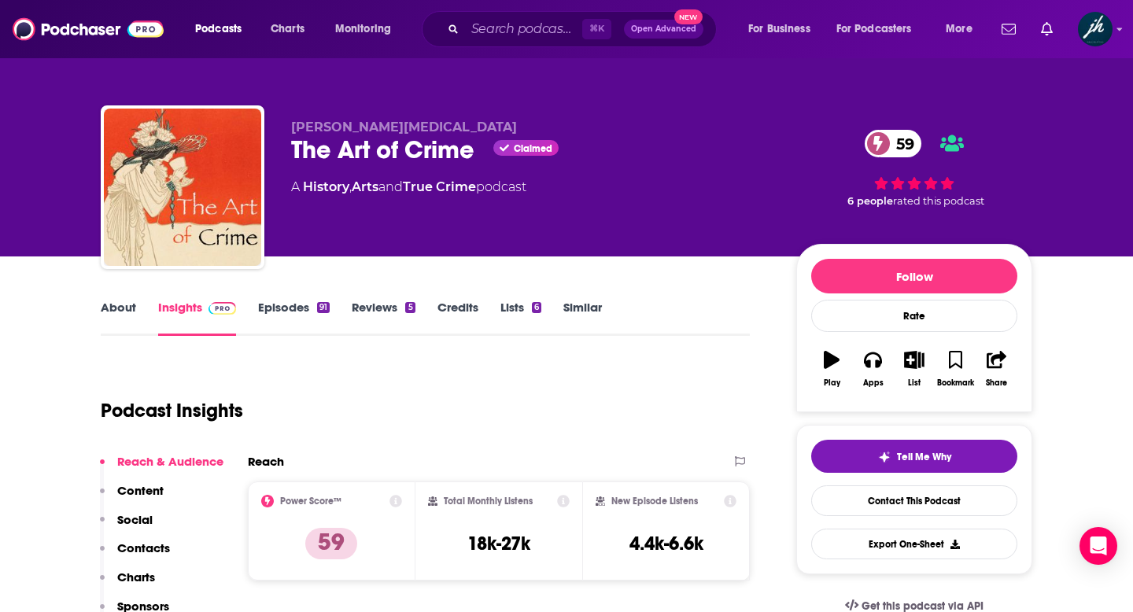
click at [120, 303] on link "About" at bounding box center [118, 318] width 35 height 36
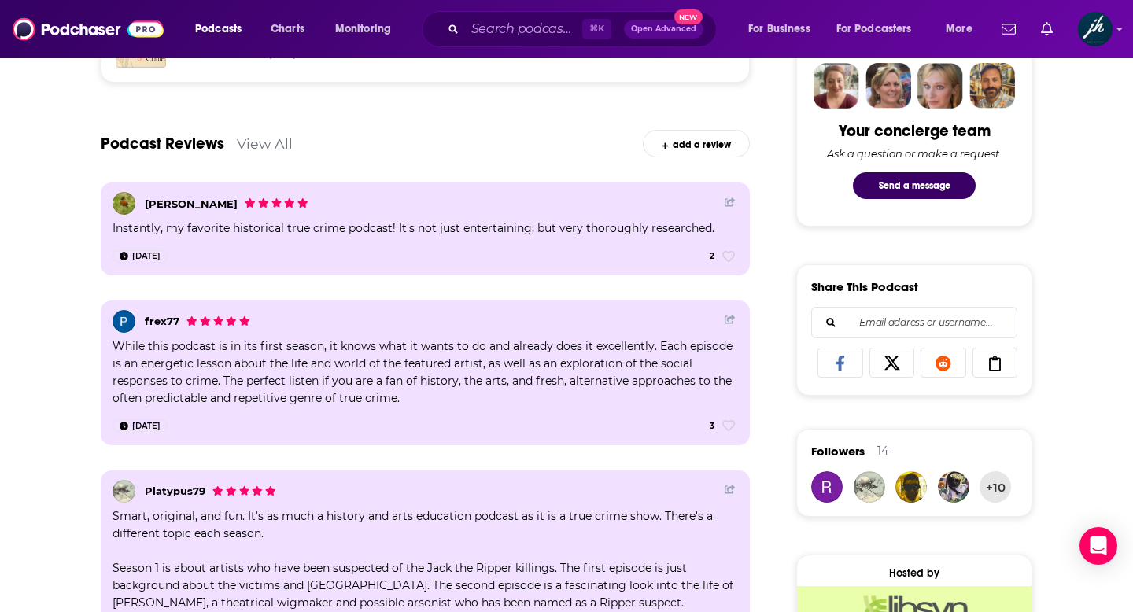
scroll to position [912, 0]
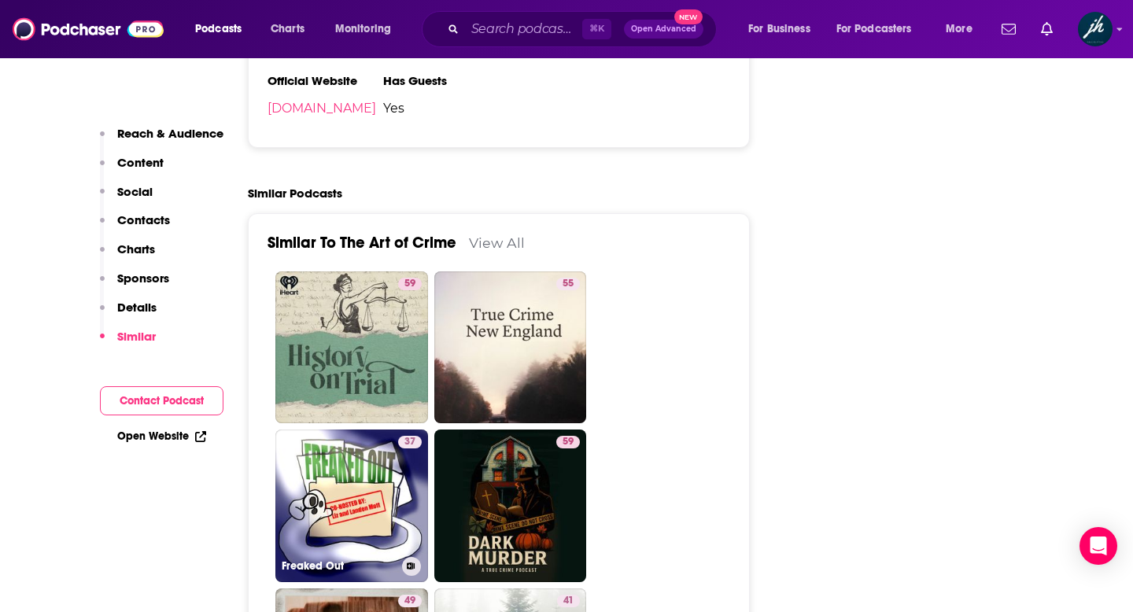
scroll to position [2363, 0]
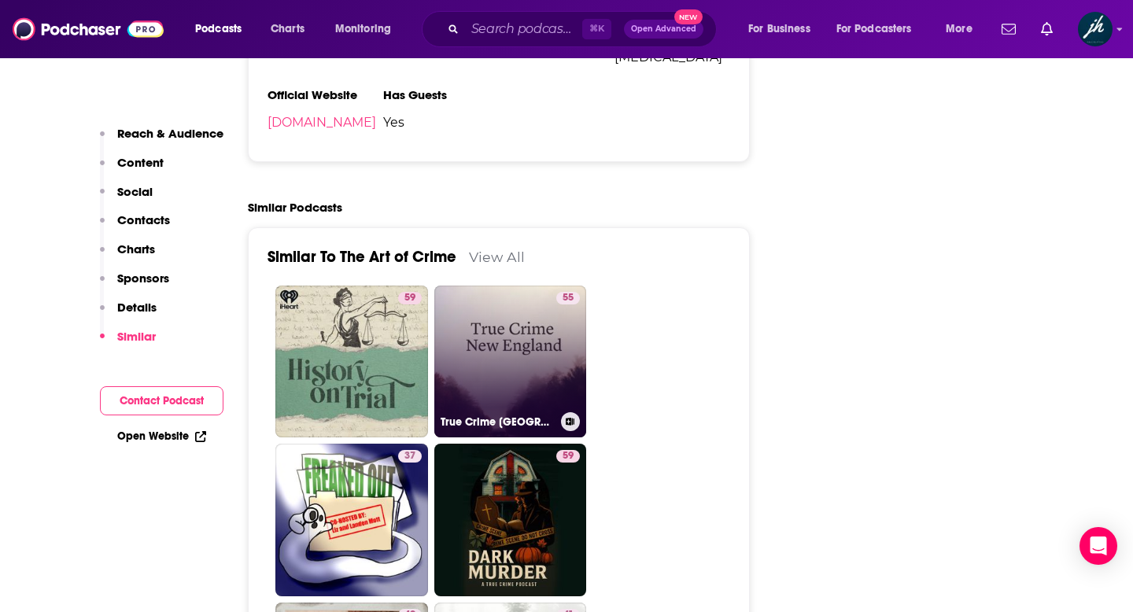
click at [493, 286] on link "55 True Crime [GEOGRAPHIC_DATA]" at bounding box center [510, 362] width 153 height 153
type input "[URL][DOMAIN_NAME]"
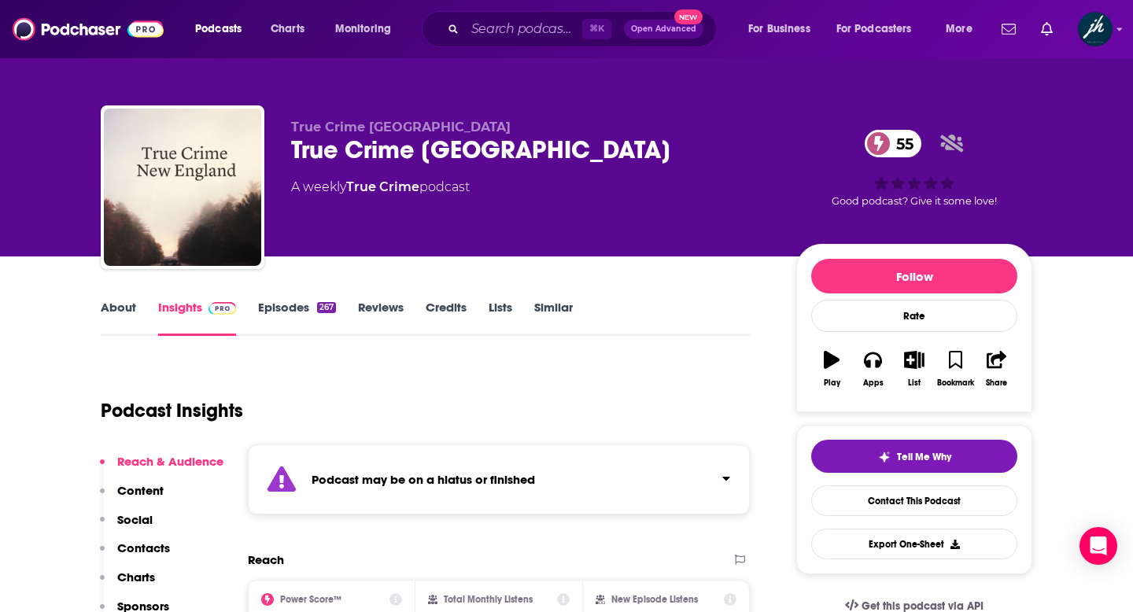
click at [115, 301] on link "About" at bounding box center [118, 318] width 35 height 36
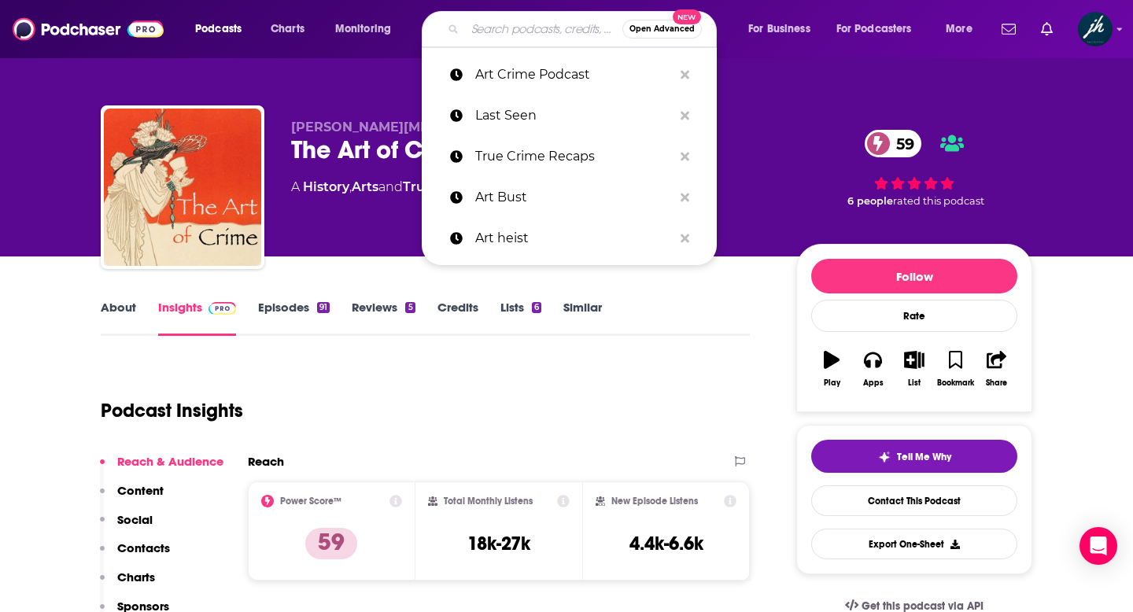
click at [479, 29] on input "Search podcasts, credits, & more..." at bounding box center [543, 29] width 157 height 25
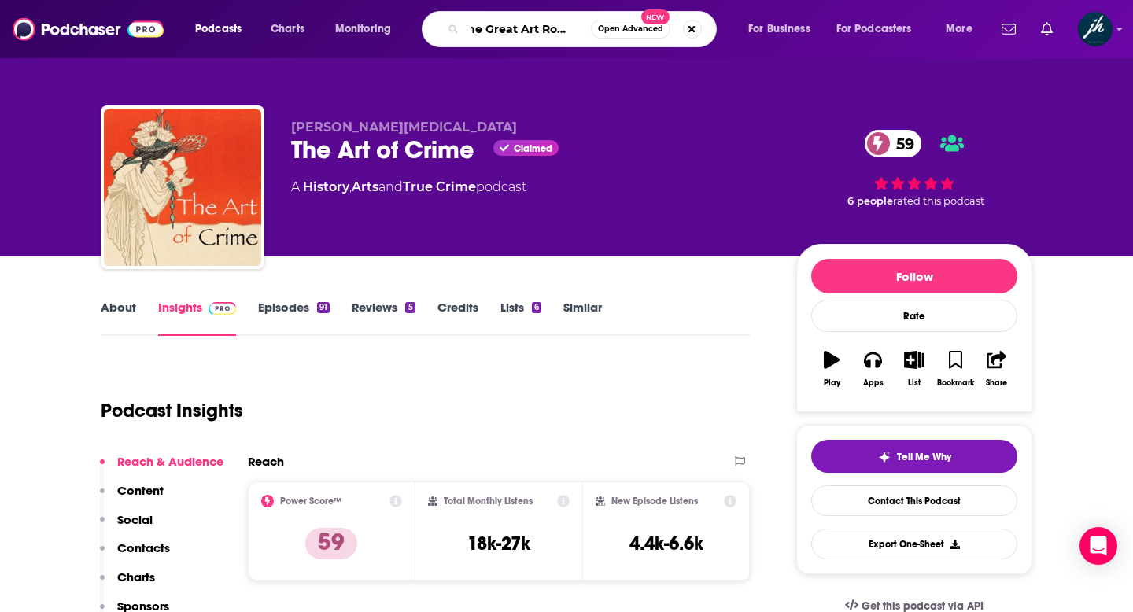
type input "The Great Art Robbery"
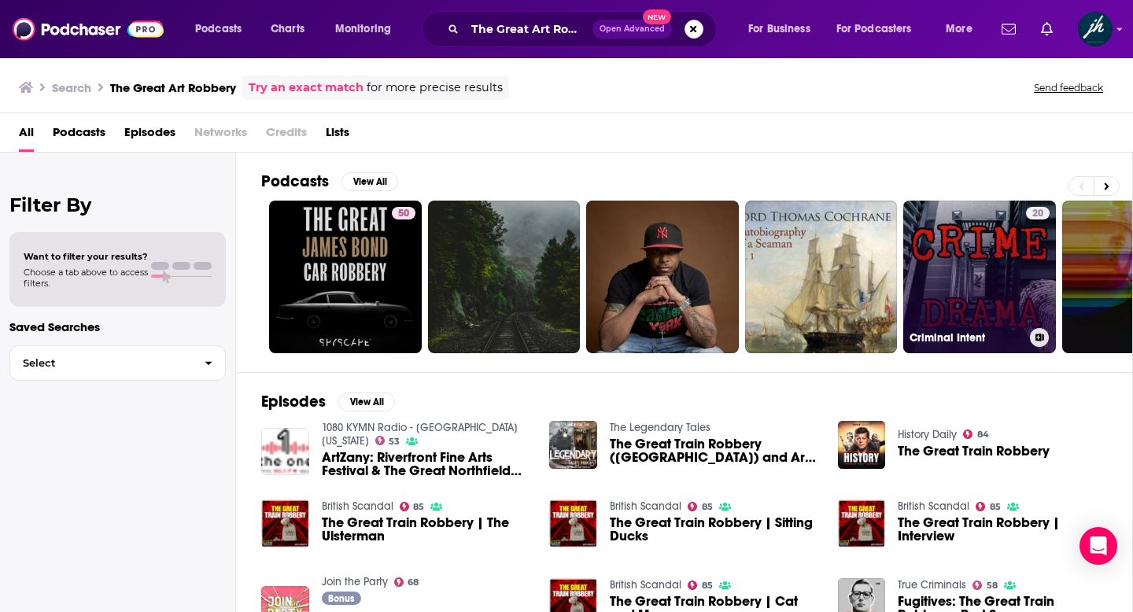
click at [940, 254] on link "20 Criminal Intent" at bounding box center [979, 277] width 153 height 153
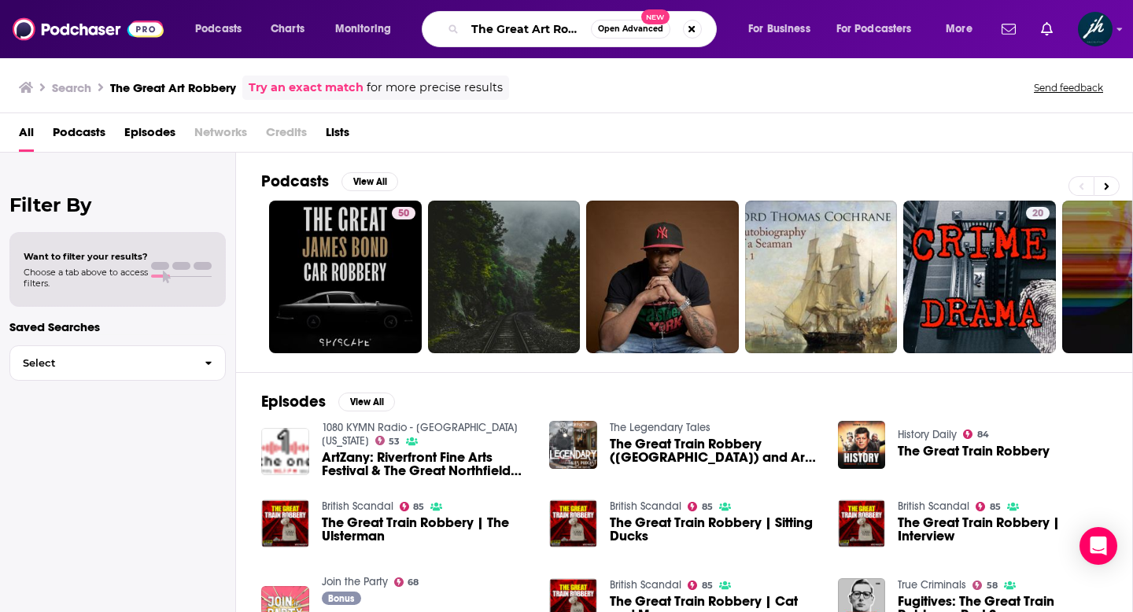
click at [530, 26] on input "The Great Art Robbery" at bounding box center [528, 29] width 126 height 25
drag, startPoint x: 528, startPoint y: 26, endPoint x: 462, endPoint y: 23, distance: 66.2
click at [462, 23] on div "The Great Art Robbery Open Advanced New" at bounding box center [569, 29] width 295 height 36
click at [475, 30] on input "Art Robbery" at bounding box center [528, 29] width 126 height 25
click at [545, 27] on input "Art Robbery" at bounding box center [528, 29] width 126 height 25
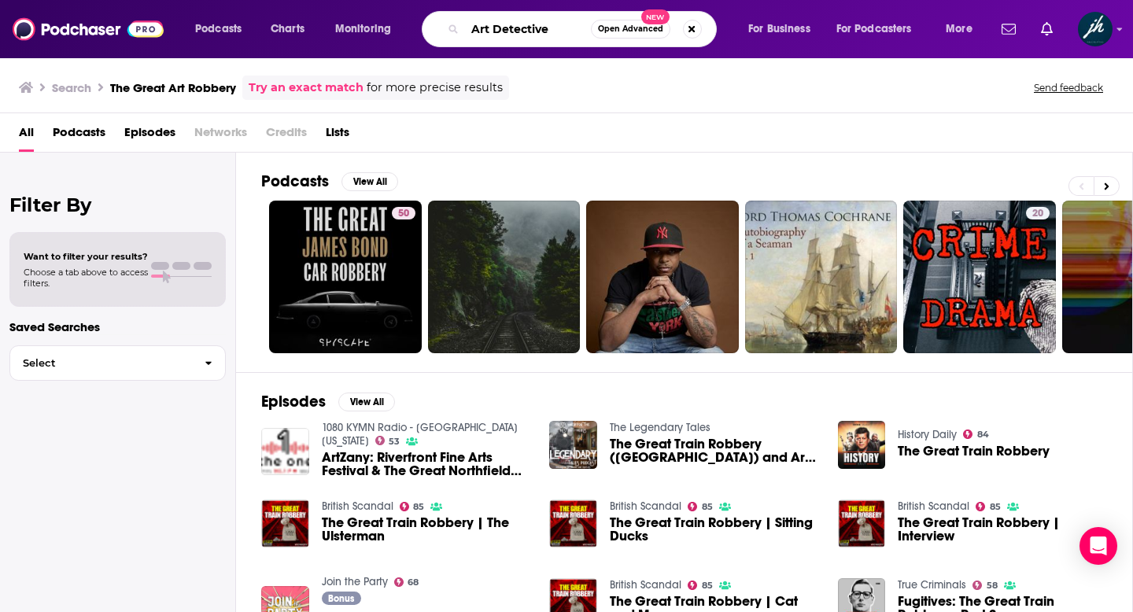
type input "Art Detective"
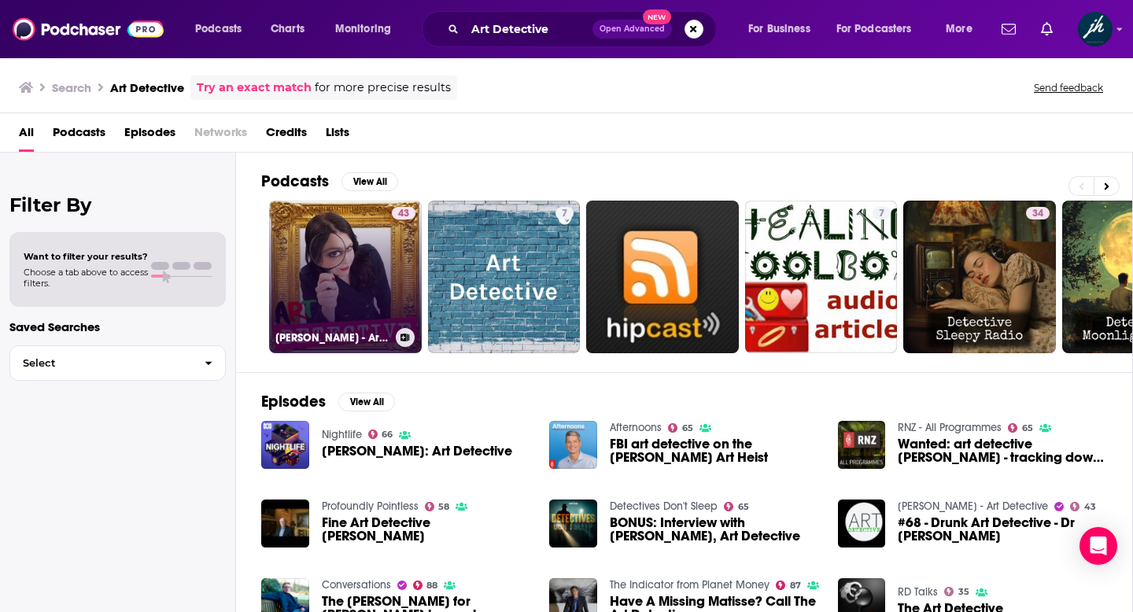
click at [349, 260] on link "43 [PERSON_NAME] - Art Detective" at bounding box center [345, 277] width 153 height 153
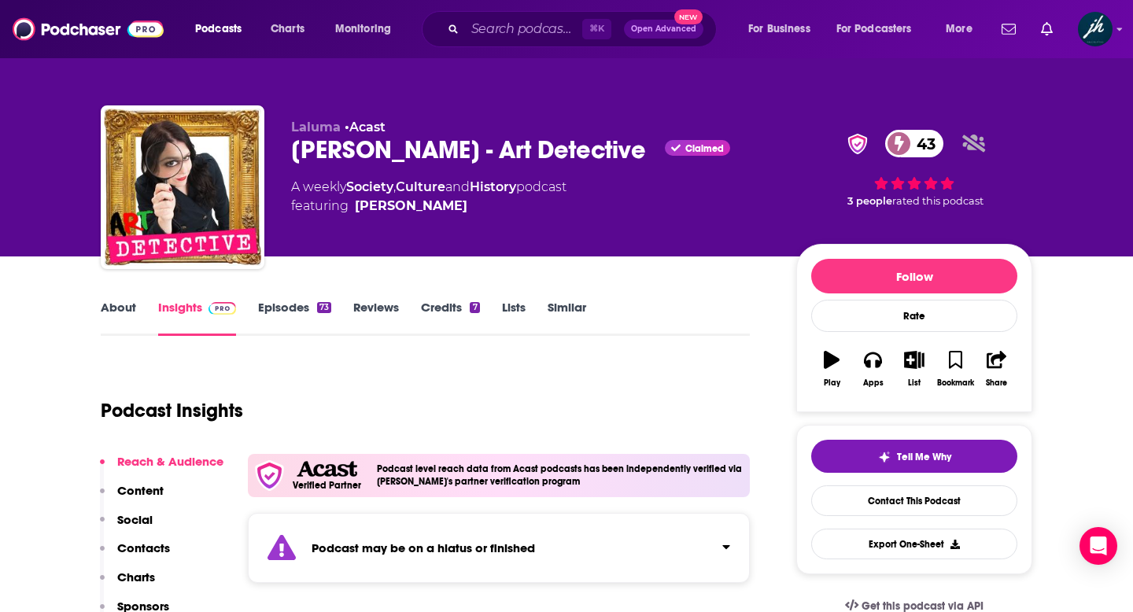
click at [127, 308] on link "About" at bounding box center [118, 318] width 35 height 36
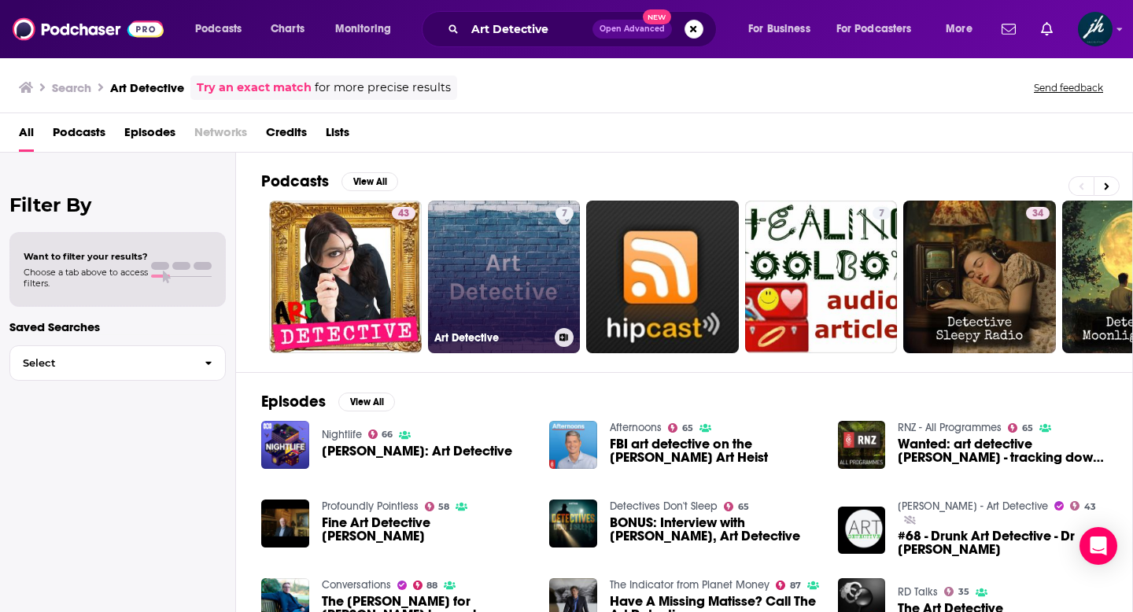
click at [493, 245] on link "7 Art Detective" at bounding box center [504, 277] width 153 height 153
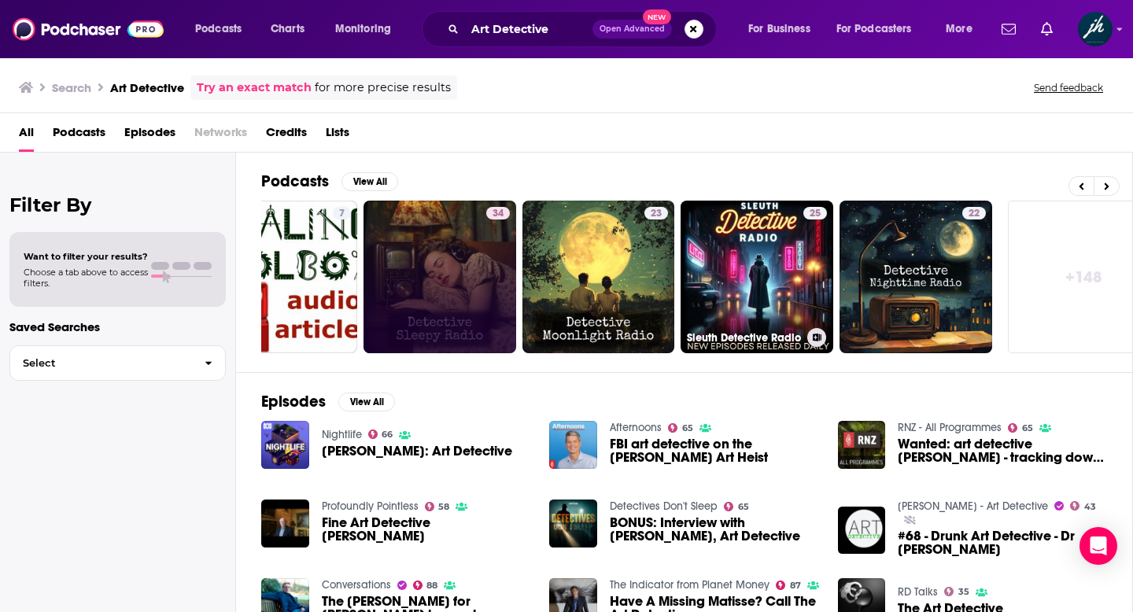
scroll to position [0, 574]
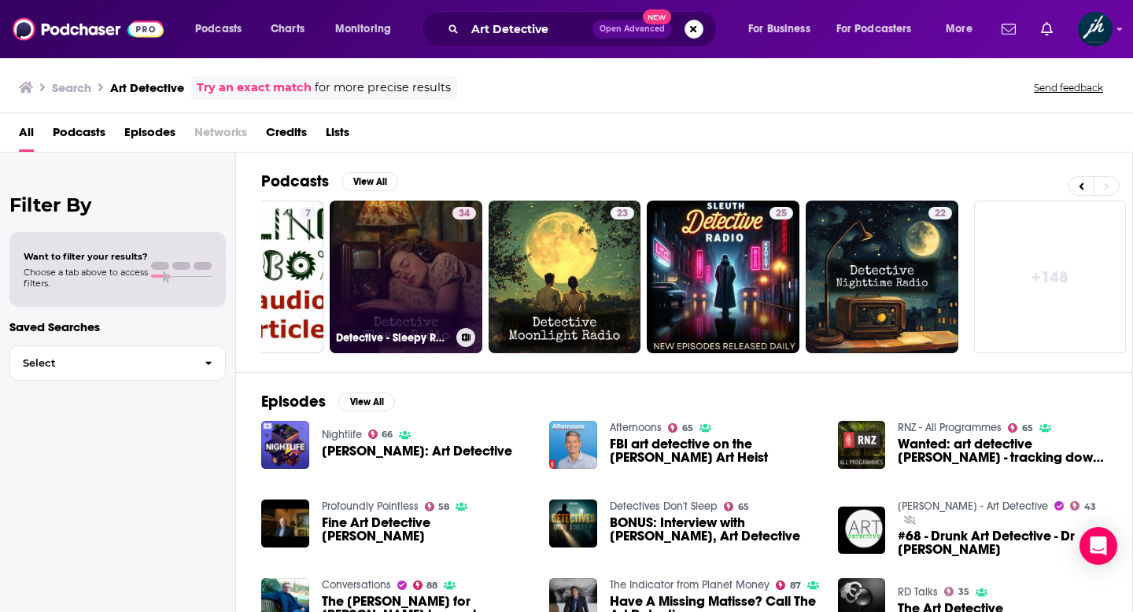
click at [410, 258] on link "34 Detective - Sleepy Radio" at bounding box center [406, 277] width 153 height 153
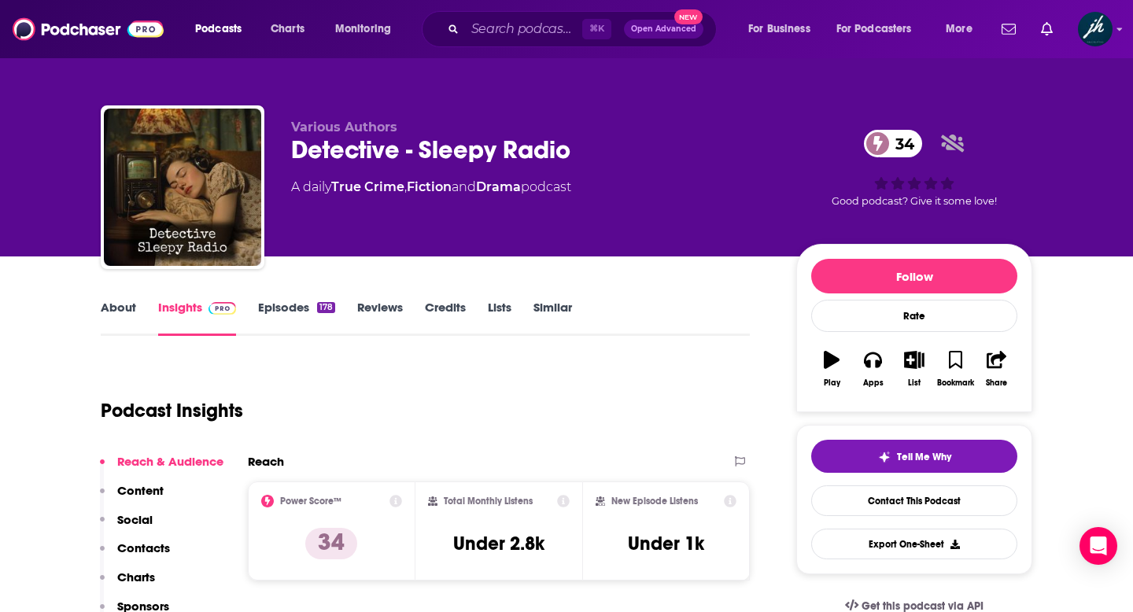
click at [114, 309] on link "About" at bounding box center [118, 318] width 35 height 36
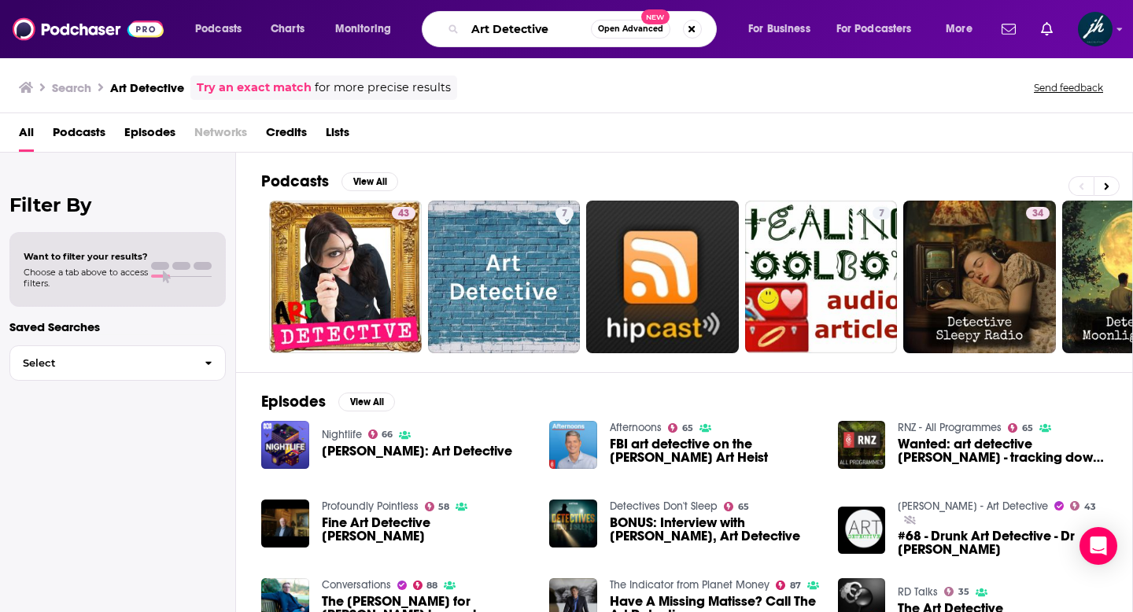
click at [557, 29] on input "Art Detective" at bounding box center [528, 29] width 126 height 25
drag, startPoint x: 556, startPoint y: 28, endPoint x: 467, endPoint y: 23, distance: 89.8
click at [467, 23] on input "Art Detective" at bounding box center [528, 29] width 126 height 25
type input "unsolved mysteries"
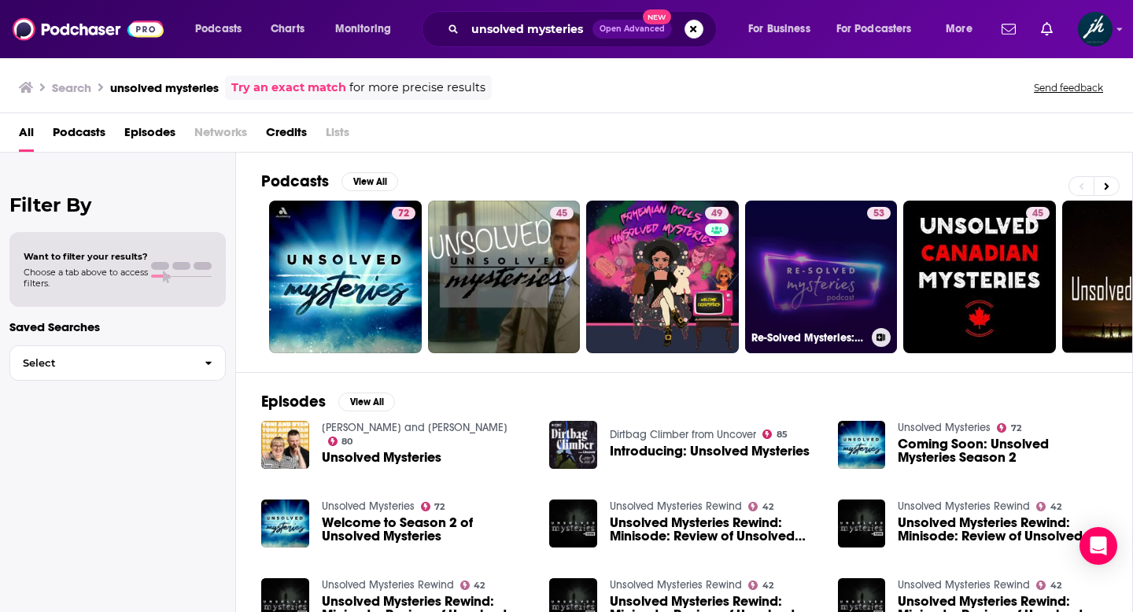
click at [783, 256] on link "53 Re-Solved Mysteries: An Unsolved Mysteries Podcast" at bounding box center [821, 277] width 153 height 153
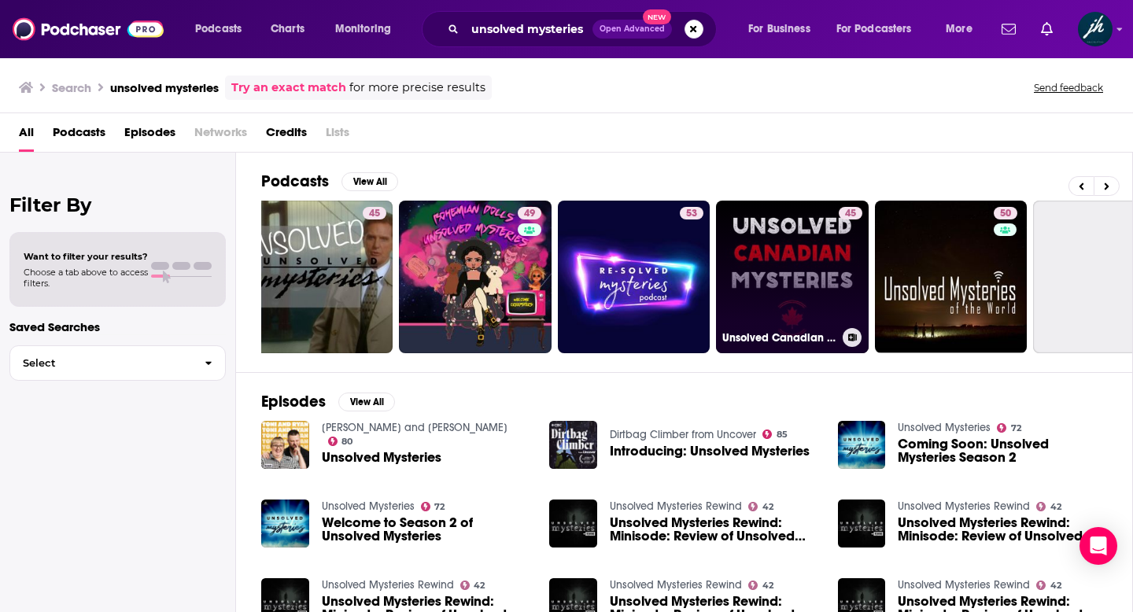
scroll to position [0, 190]
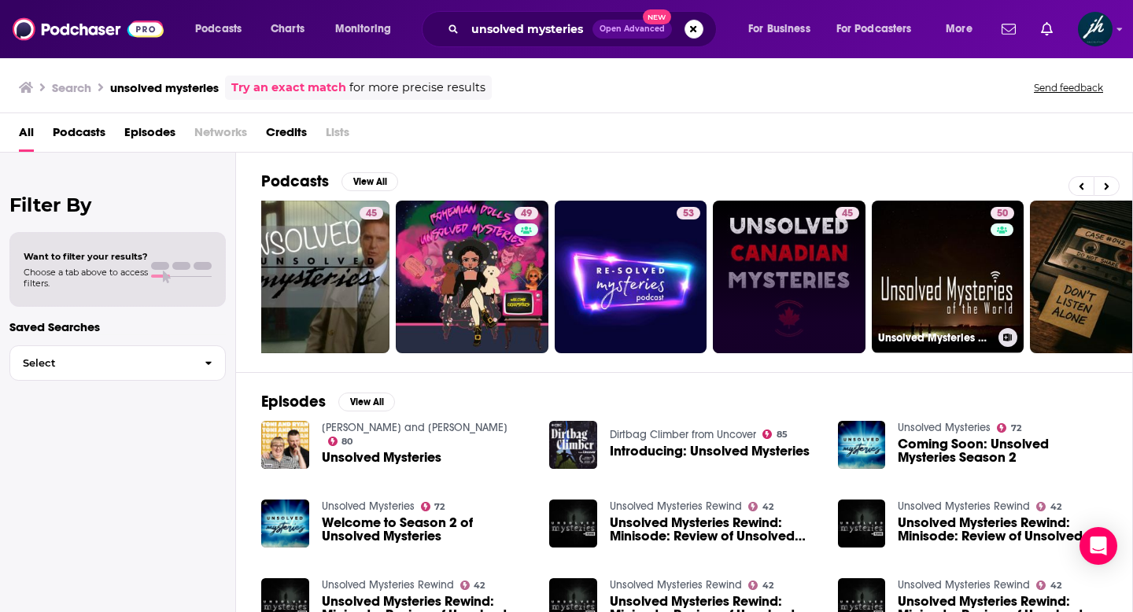
click at [943, 254] on link "50 Unsolved Mysteries of the World" at bounding box center [948, 277] width 153 height 153
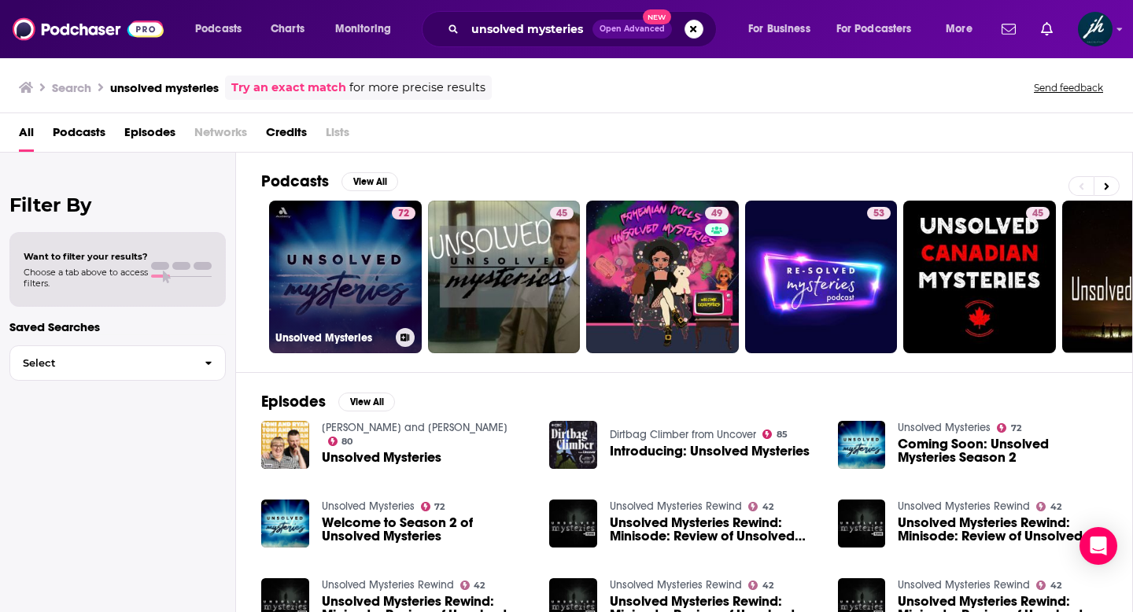
click at [345, 275] on link "72 Unsolved Mysteries" at bounding box center [345, 277] width 153 height 153
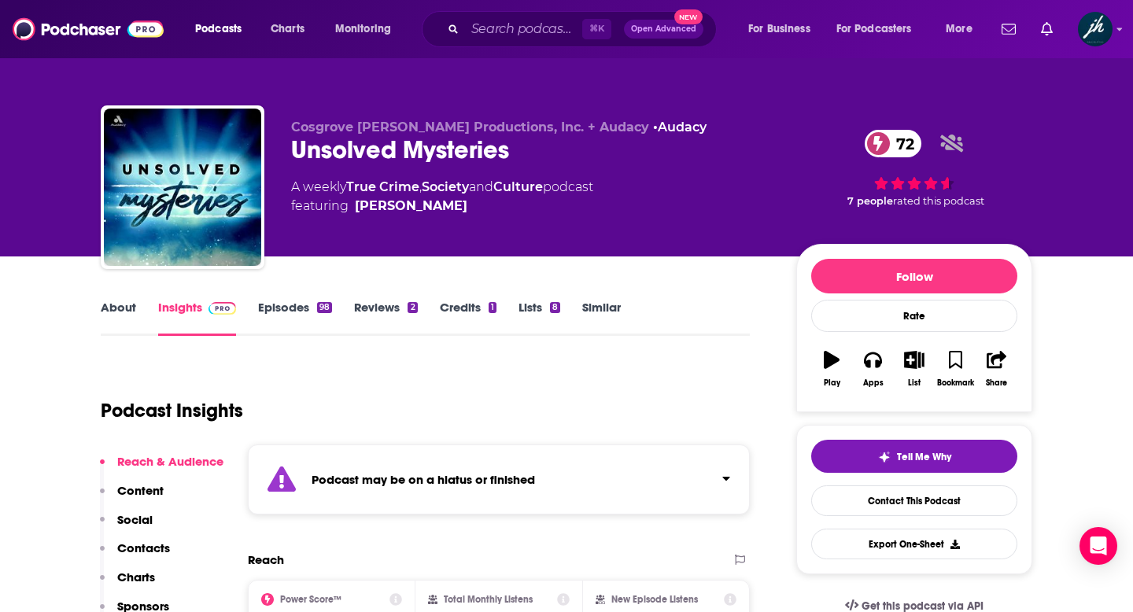
click at [116, 306] on link "About" at bounding box center [118, 318] width 35 height 36
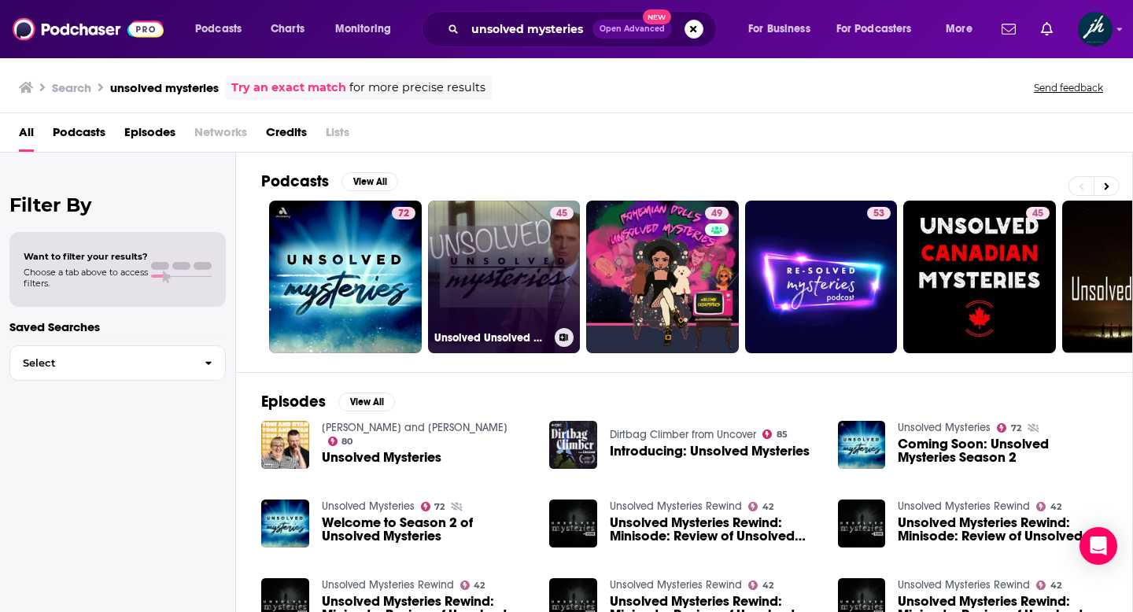
click at [504, 247] on link "45 Unsolved Unsolved Mysteries" at bounding box center [504, 277] width 153 height 153
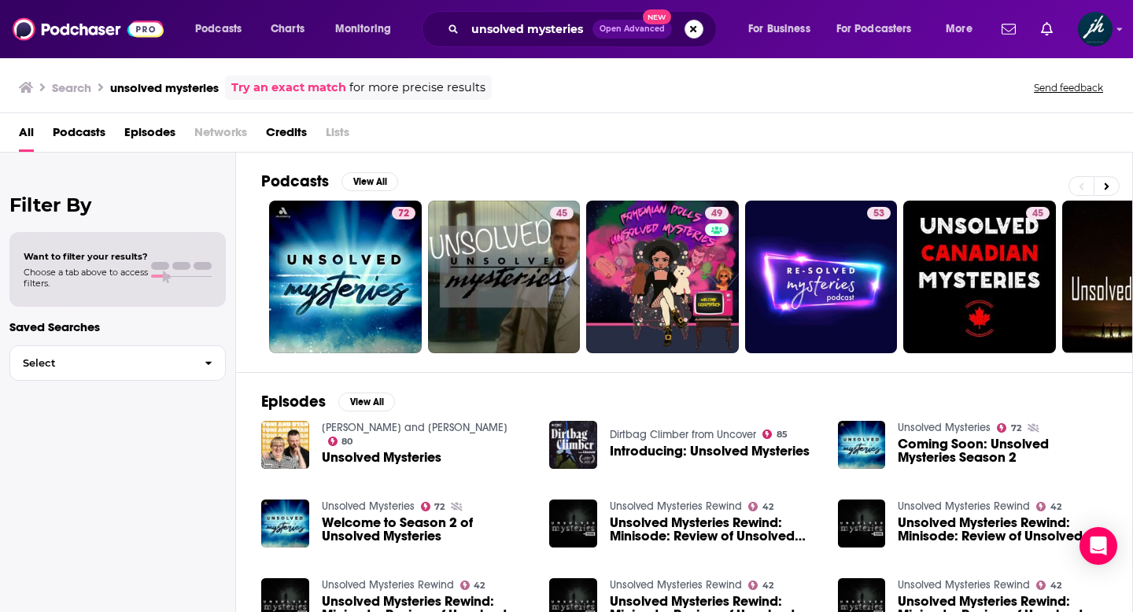
click at [696, 27] on button "Search podcasts, credits, & more..." at bounding box center [694, 29] width 19 height 19
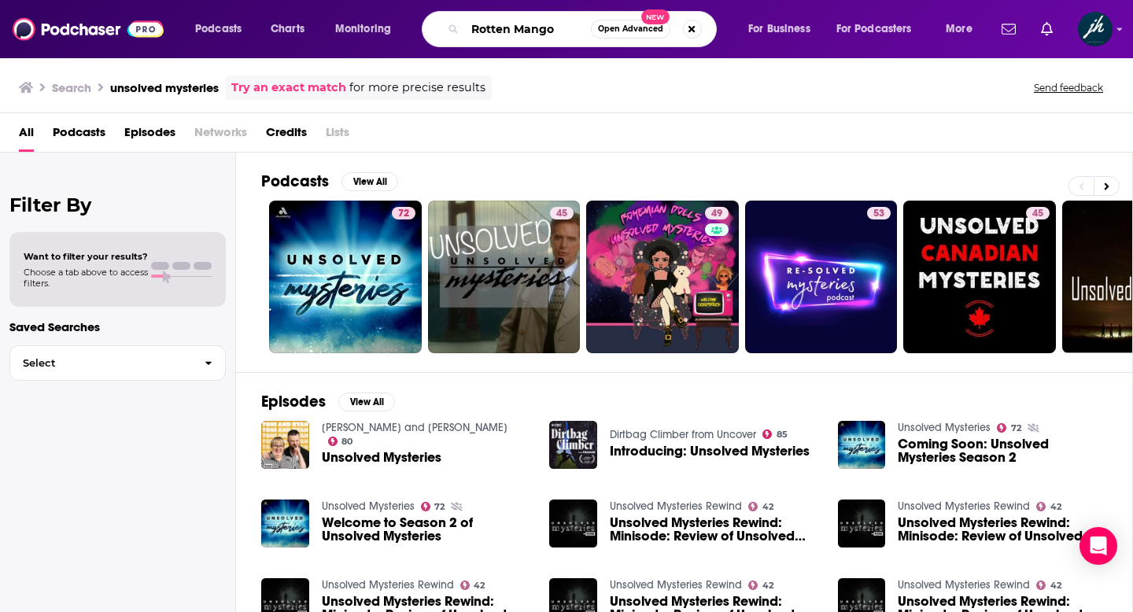
type input "Rotten Mango"
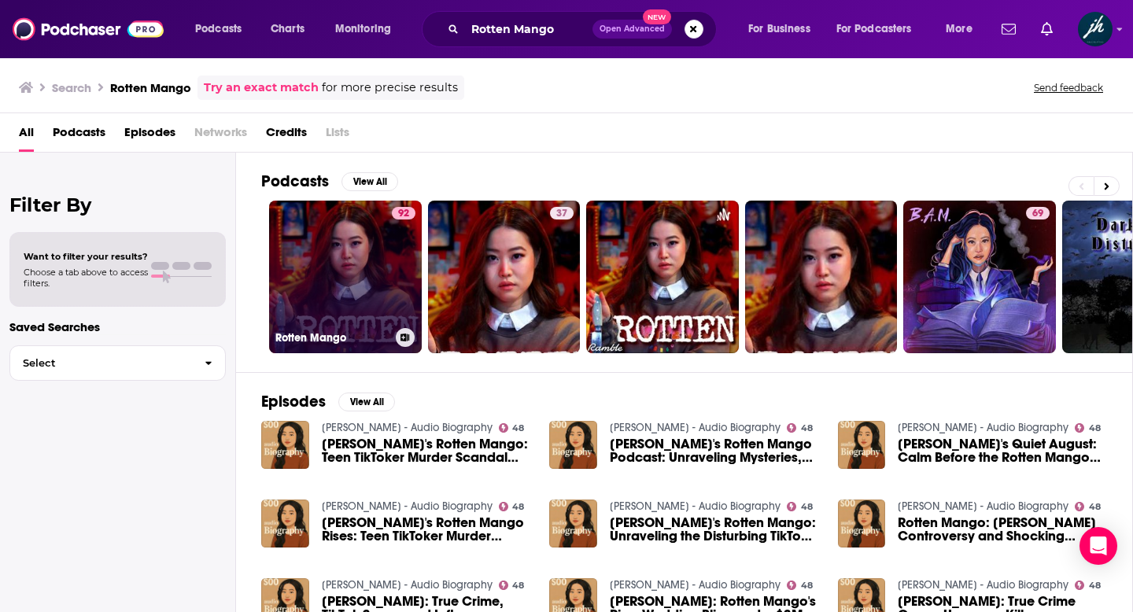
click at [340, 252] on link "92 Rotten Mango" at bounding box center [345, 277] width 153 height 153
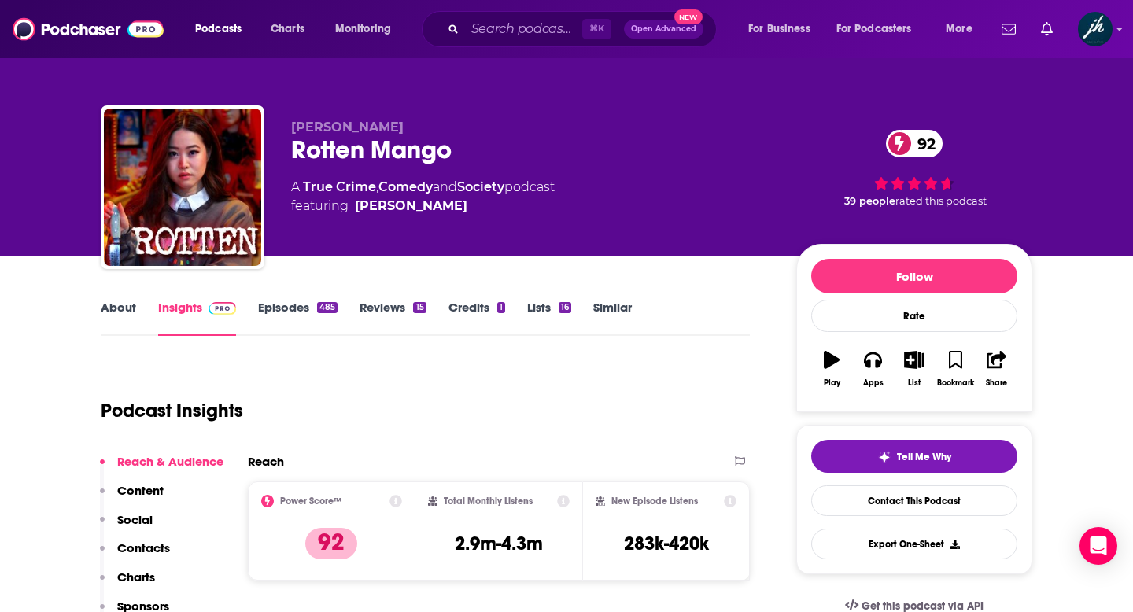
click at [119, 306] on link "About" at bounding box center [118, 318] width 35 height 36
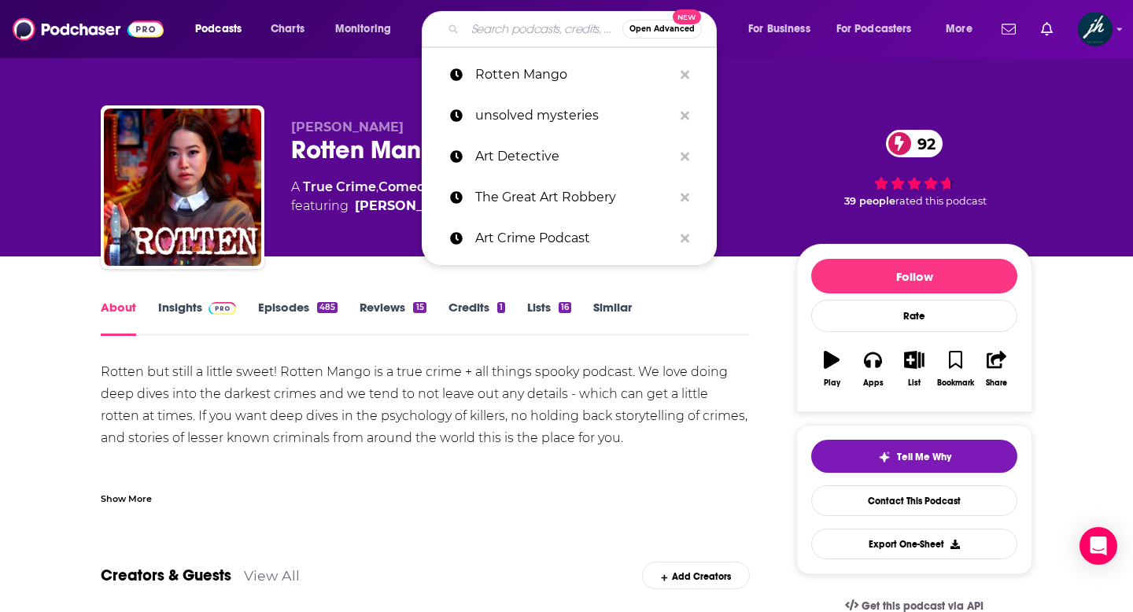
click at [482, 35] on input "Search podcasts, credits, & more..." at bounding box center [543, 29] width 157 height 25
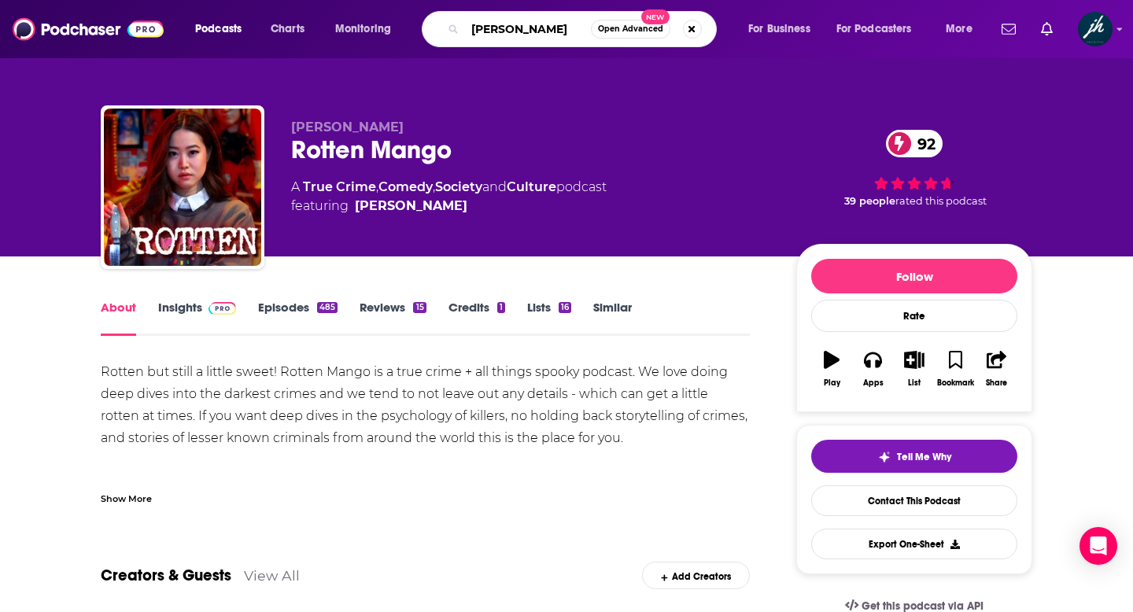
type input "Swindled"
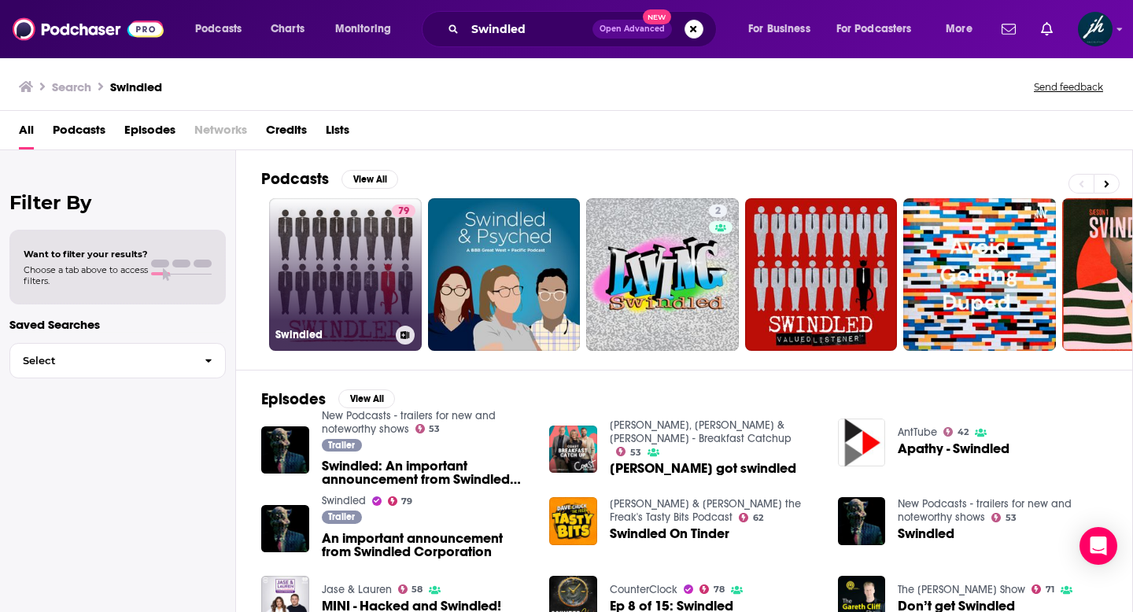
click at [343, 287] on link "79 Swindled" at bounding box center [345, 274] width 153 height 153
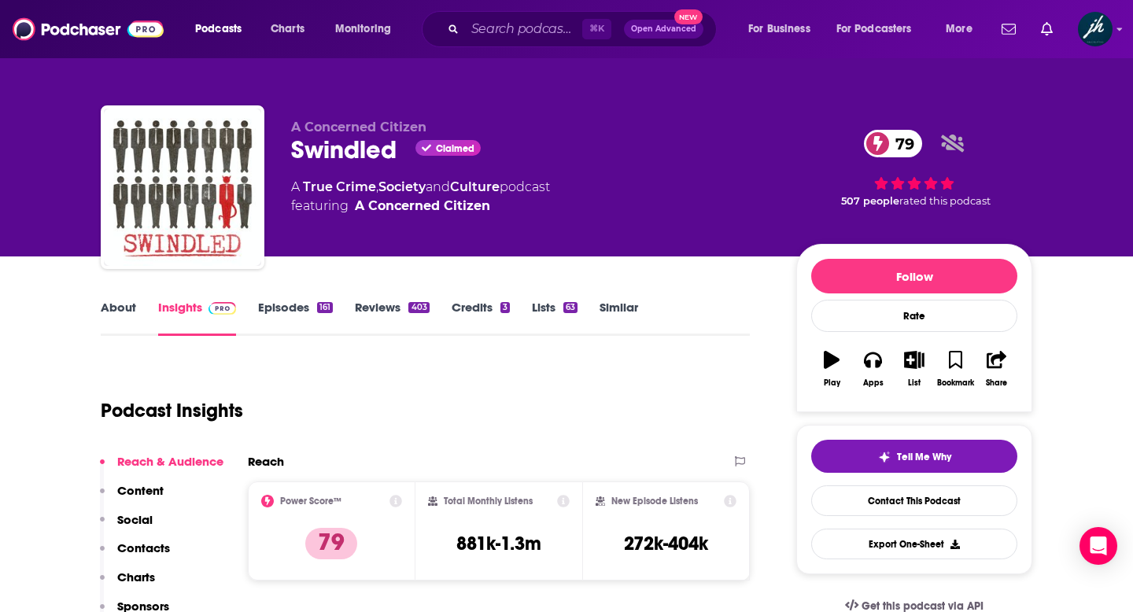
click at [121, 310] on link "About" at bounding box center [118, 318] width 35 height 36
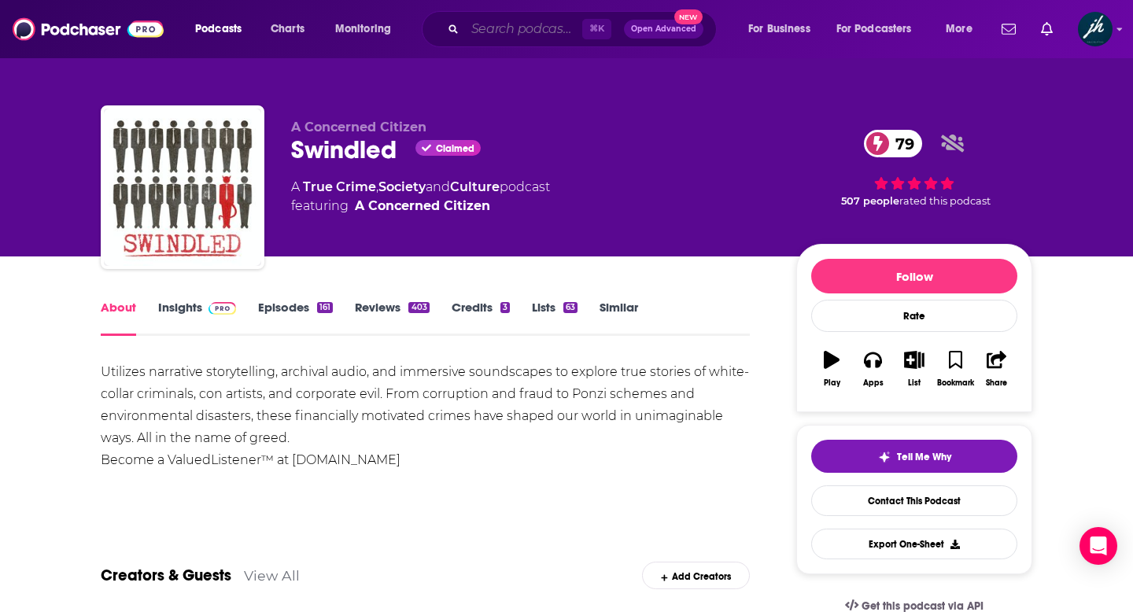
click at [482, 25] on input "Search podcasts, credits, & more..." at bounding box center [523, 29] width 117 height 25
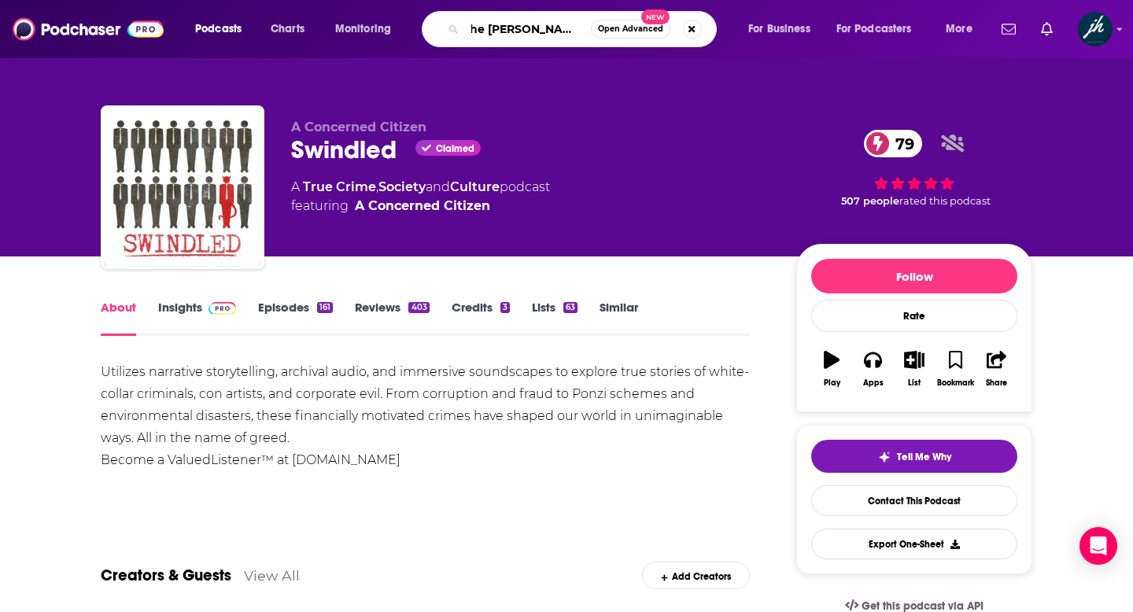
type input "The [PERSON_NAME] Show"
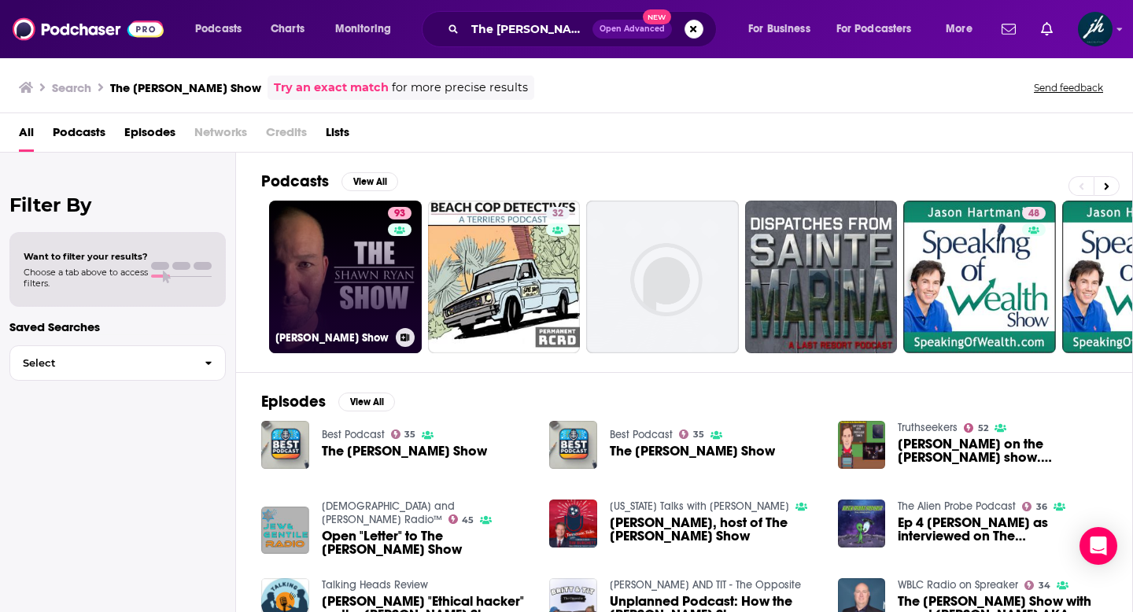
click at [337, 279] on link "93 [PERSON_NAME] Show" at bounding box center [345, 277] width 153 height 153
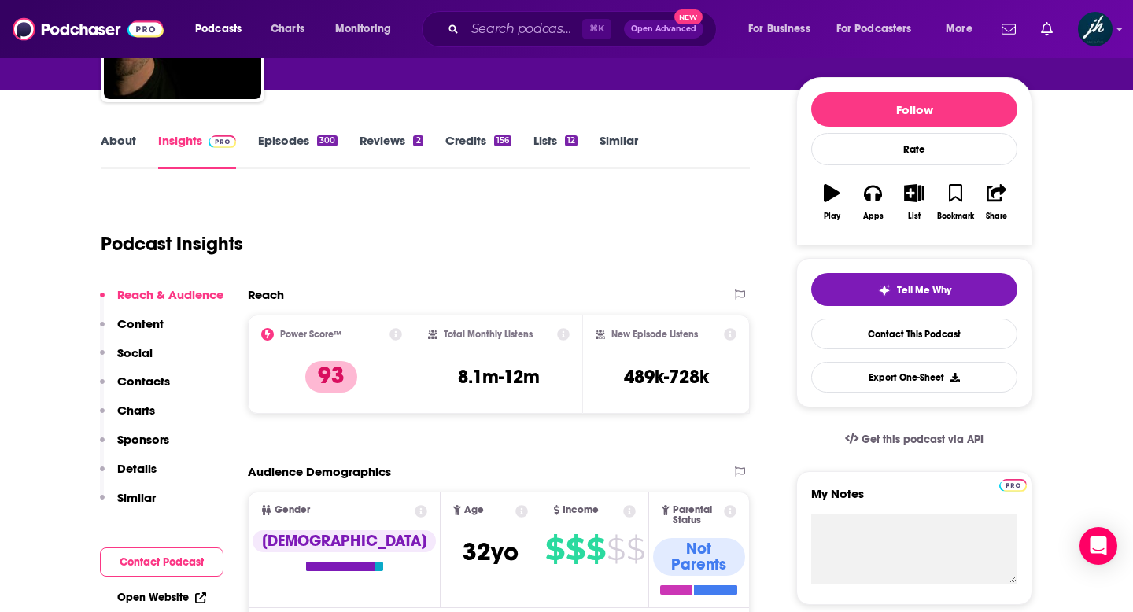
scroll to position [165, 0]
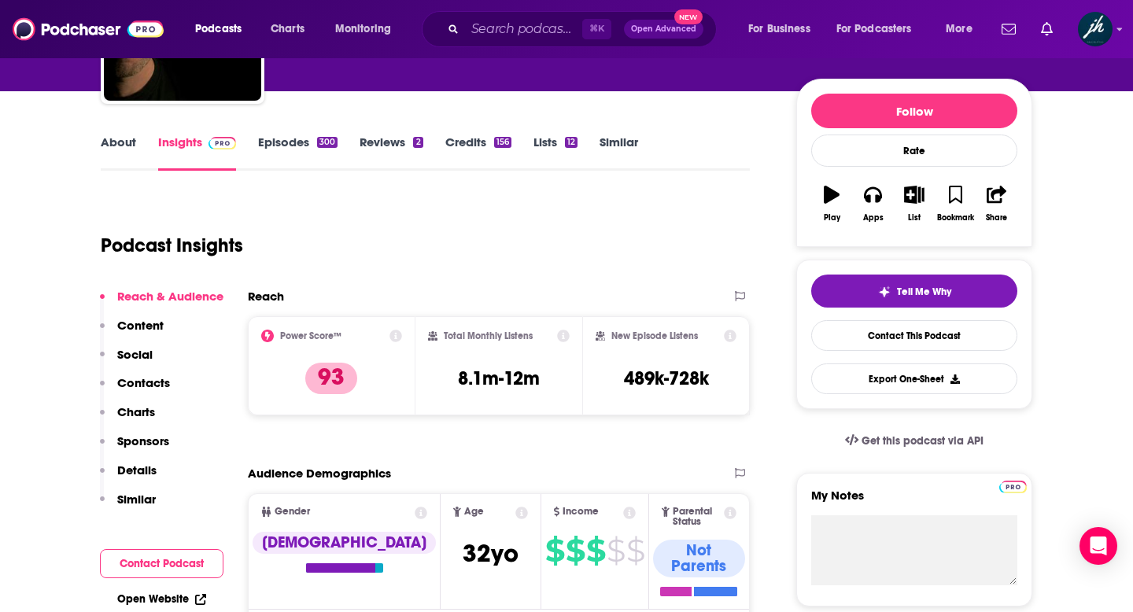
click at [120, 139] on link "About" at bounding box center [118, 153] width 35 height 36
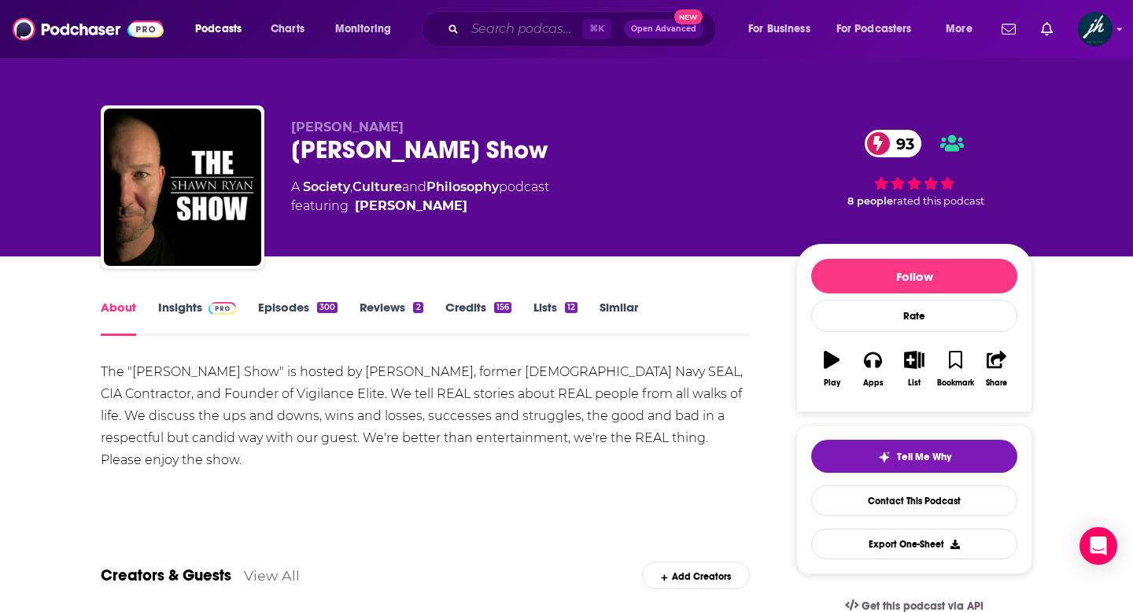
click at [497, 36] on input "Search podcasts, credits, & more..." at bounding box center [523, 29] width 117 height 25
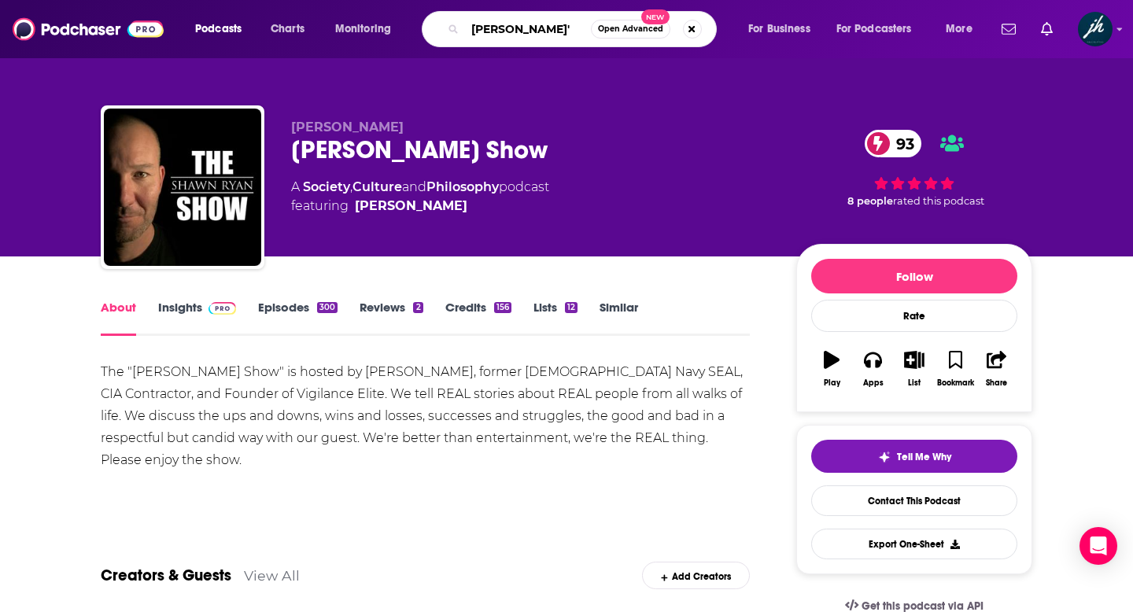
type input "[PERSON_NAME]"
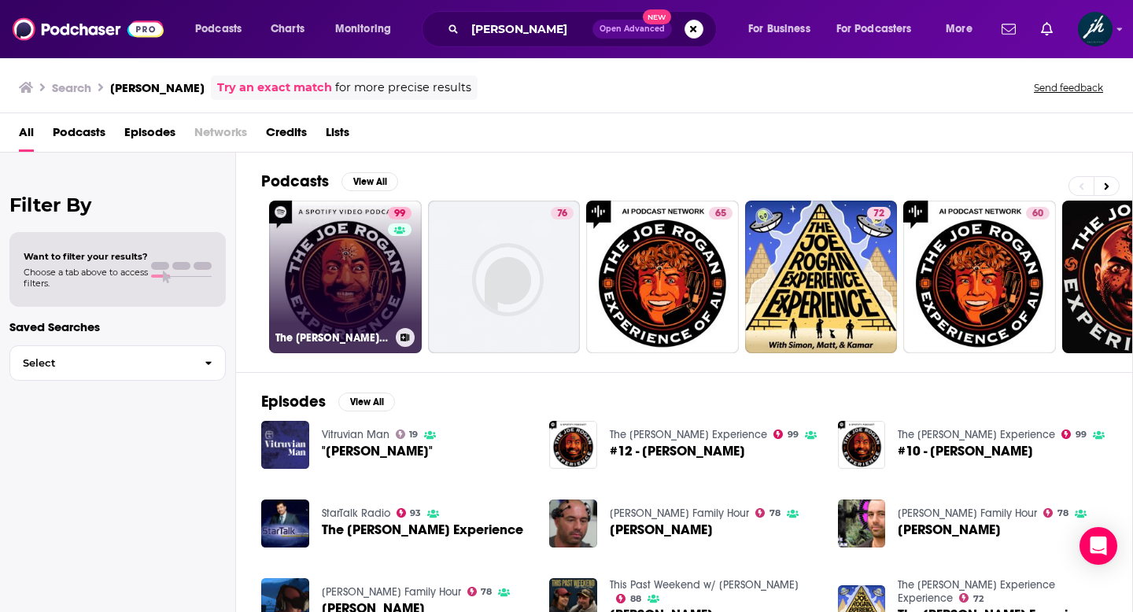
click at [334, 276] on link "99 The [PERSON_NAME] Experience" at bounding box center [345, 277] width 153 height 153
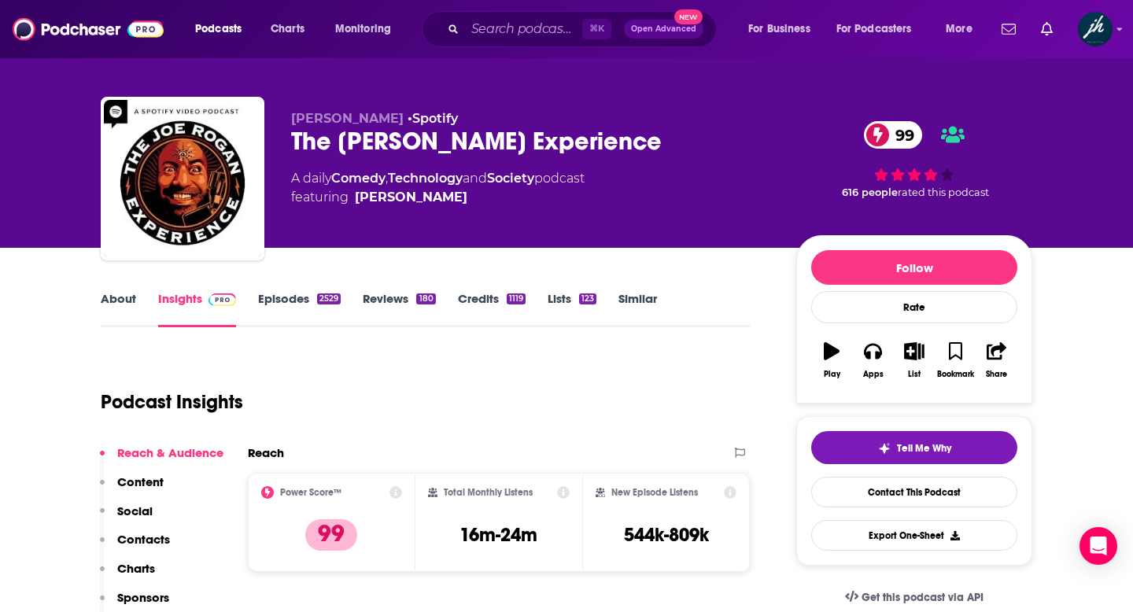
scroll to position [6, 0]
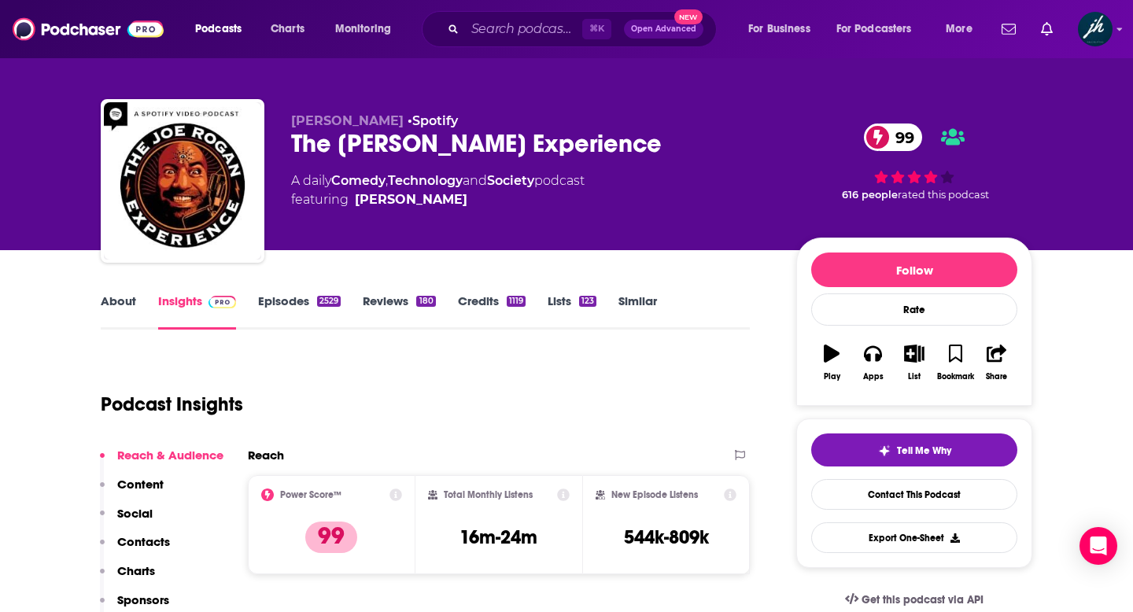
click at [117, 297] on link "About" at bounding box center [118, 312] width 35 height 36
